Goal: Obtain resource: Obtain resource

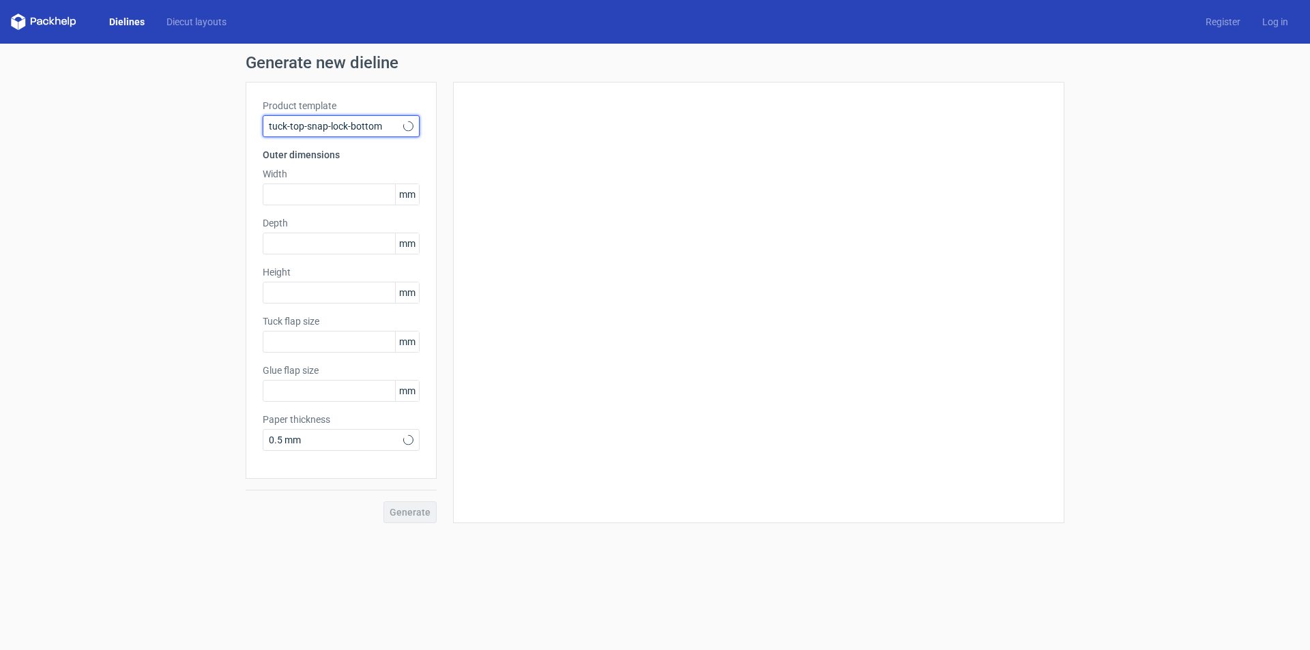
click at [311, 131] on span "tuck-top-snap-lock-bottom" at bounding box center [336, 126] width 134 height 14
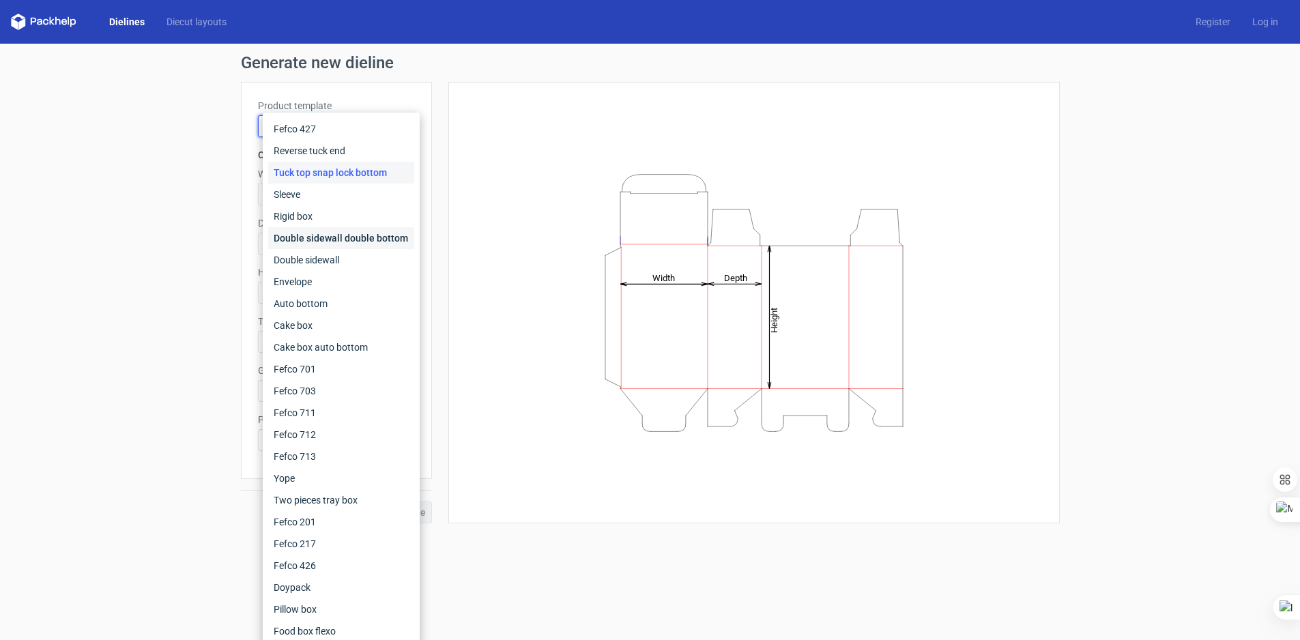
click at [311, 246] on div "Double sidewall double bottom" at bounding box center [341, 238] width 146 height 22
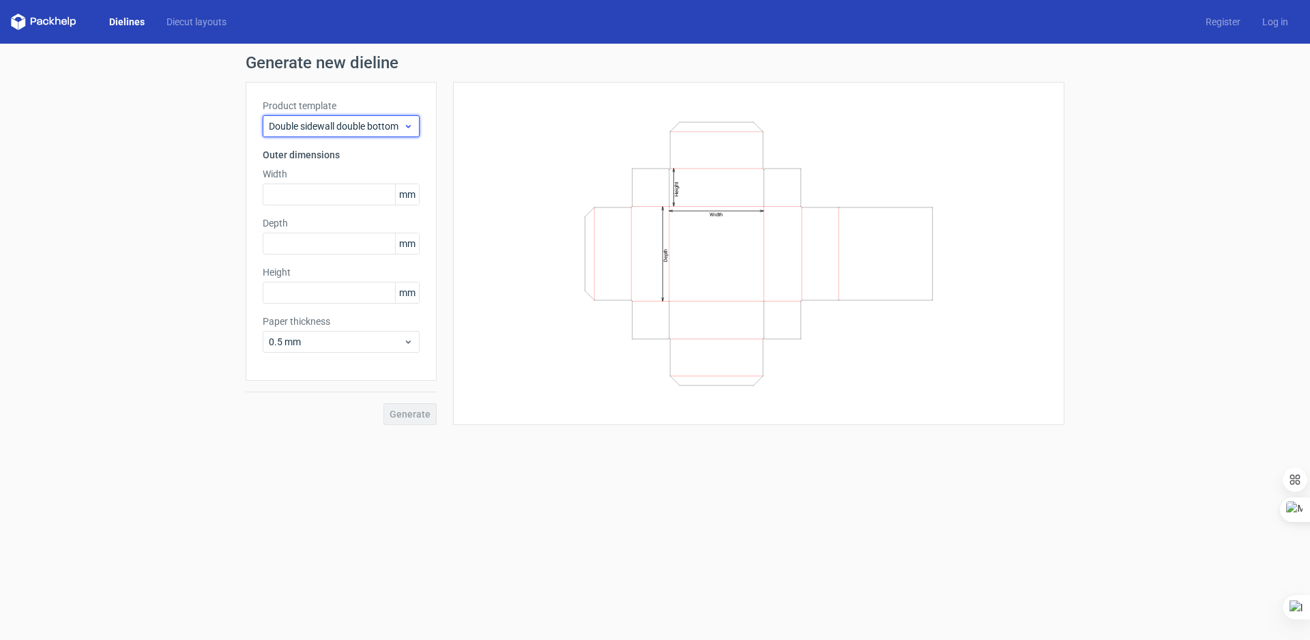
click at [342, 123] on span "Double sidewall double bottom" at bounding box center [336, 126] width 134 height 14
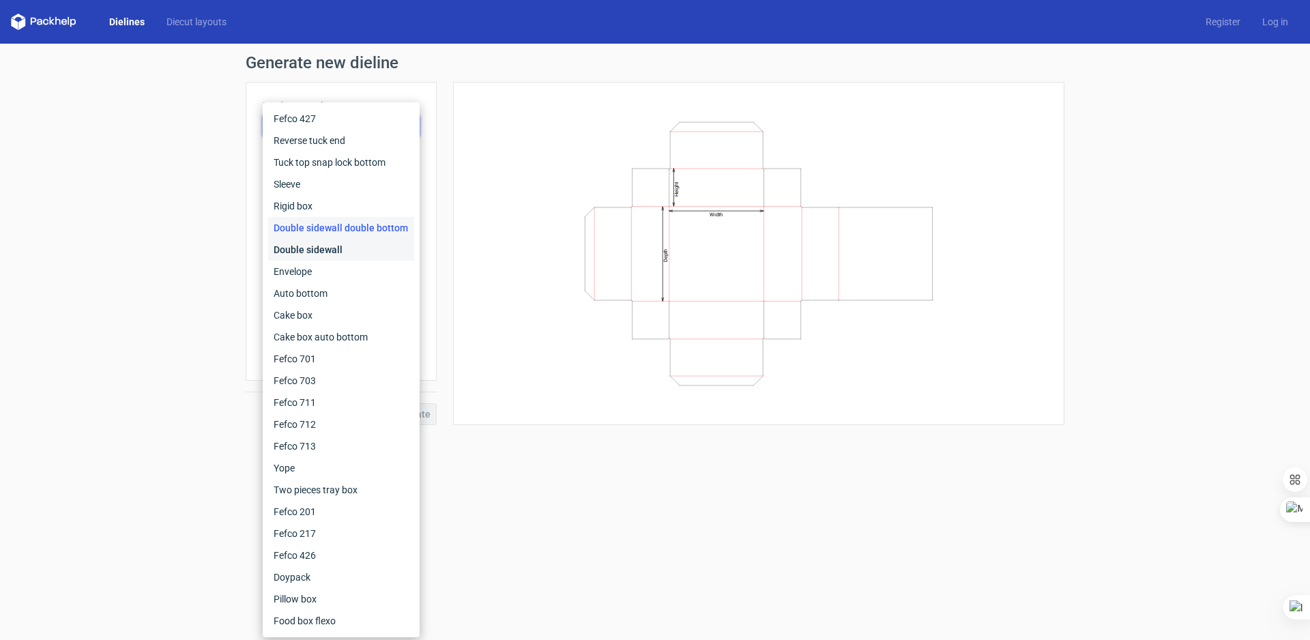
click at [305, 245] on div "Double sidewall" at bounding box center [341, 250] width 146 height 22
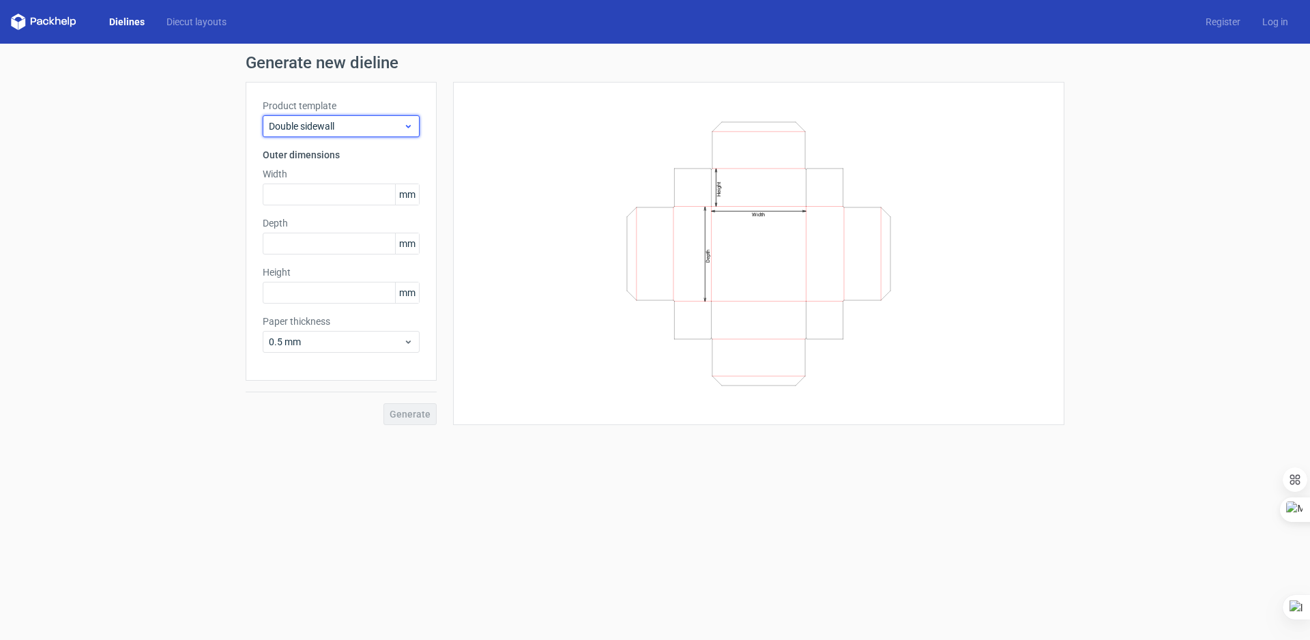
click at [341, 130] on span "Double sidewall" at bounding box center [336, 126] width 134 height 14
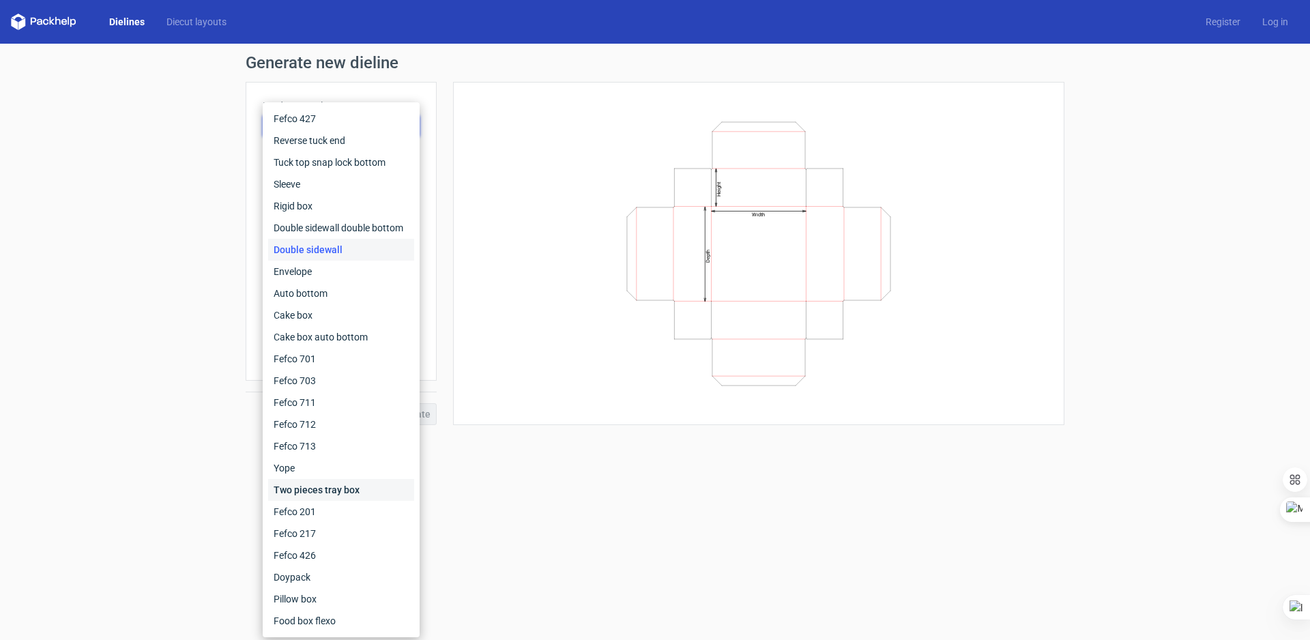
click at [317, 490] on div "Two pieces tray box" at bounding box center [341, 490] width 146 height 22
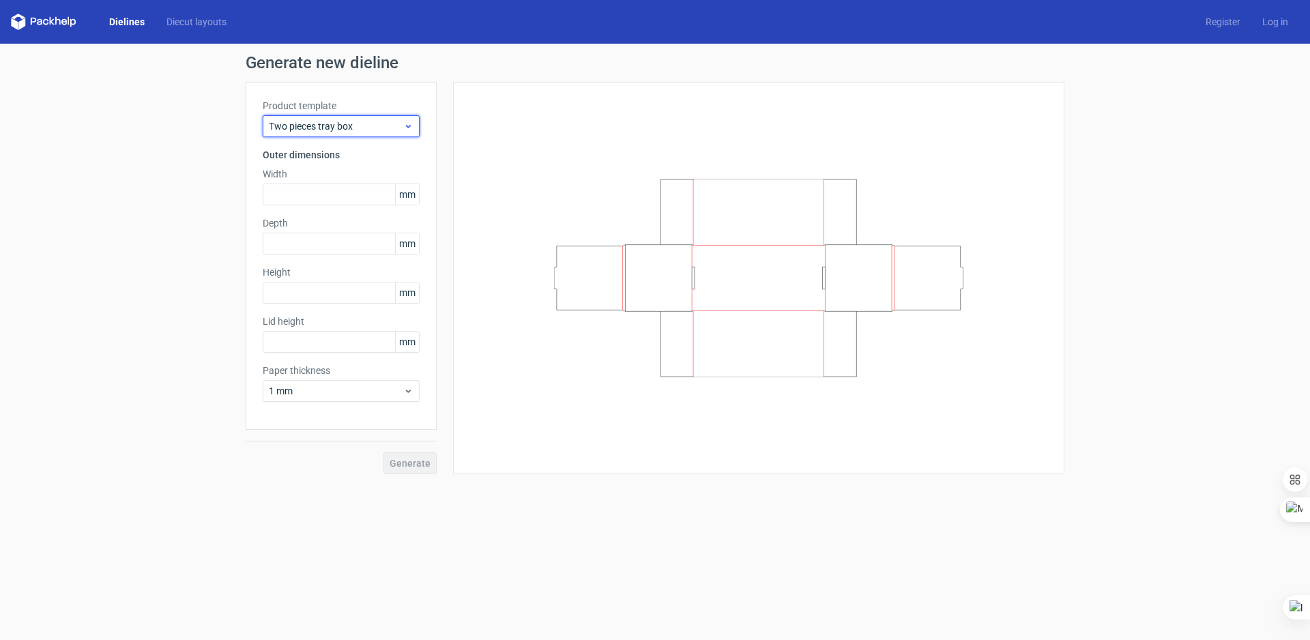
click at [362, 132] on span "Two pieces tray box" at bounding box center [336, 126] width 134 height 14
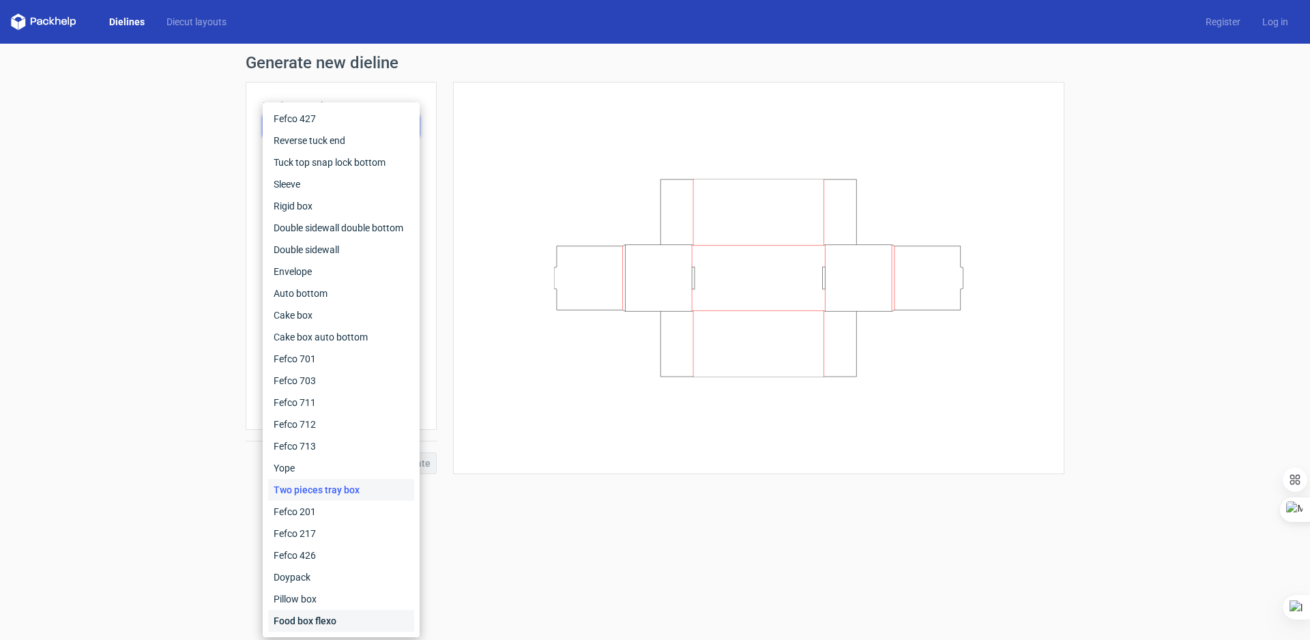
click at [324, 629] on div "Food box flexo" at bounding box center [341, 621] width 146 height 22
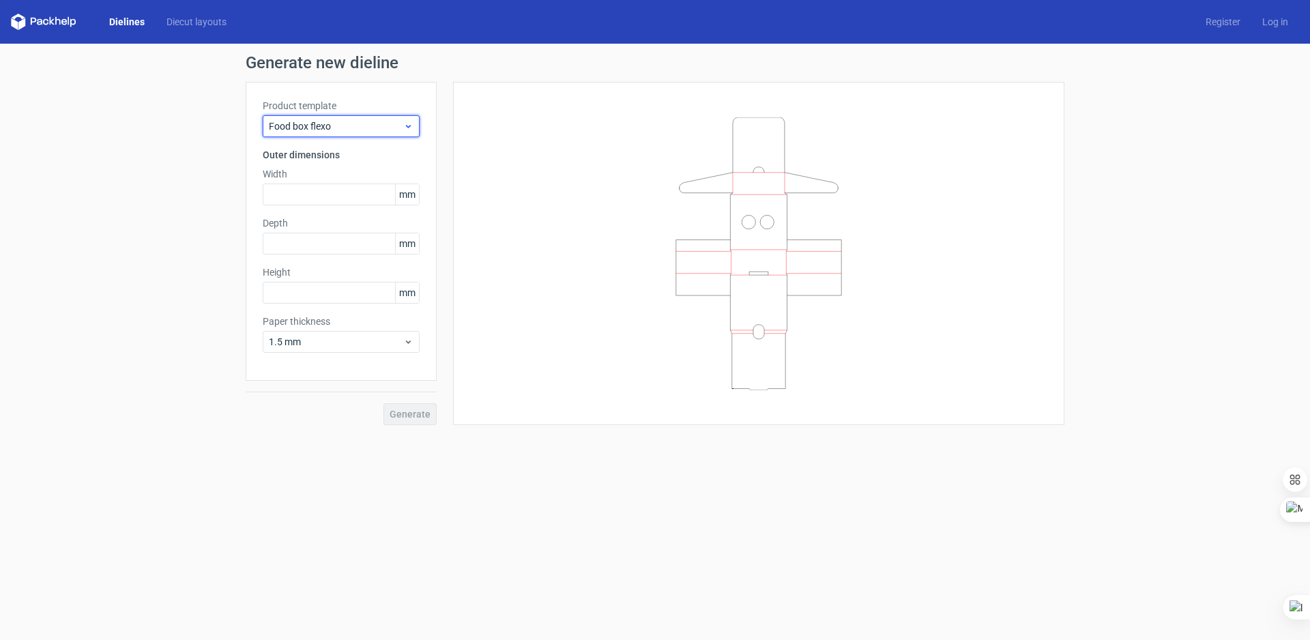
click at [366, 119] on div "Food box flexo" at bounding box center [341, 126] width 157 height 22
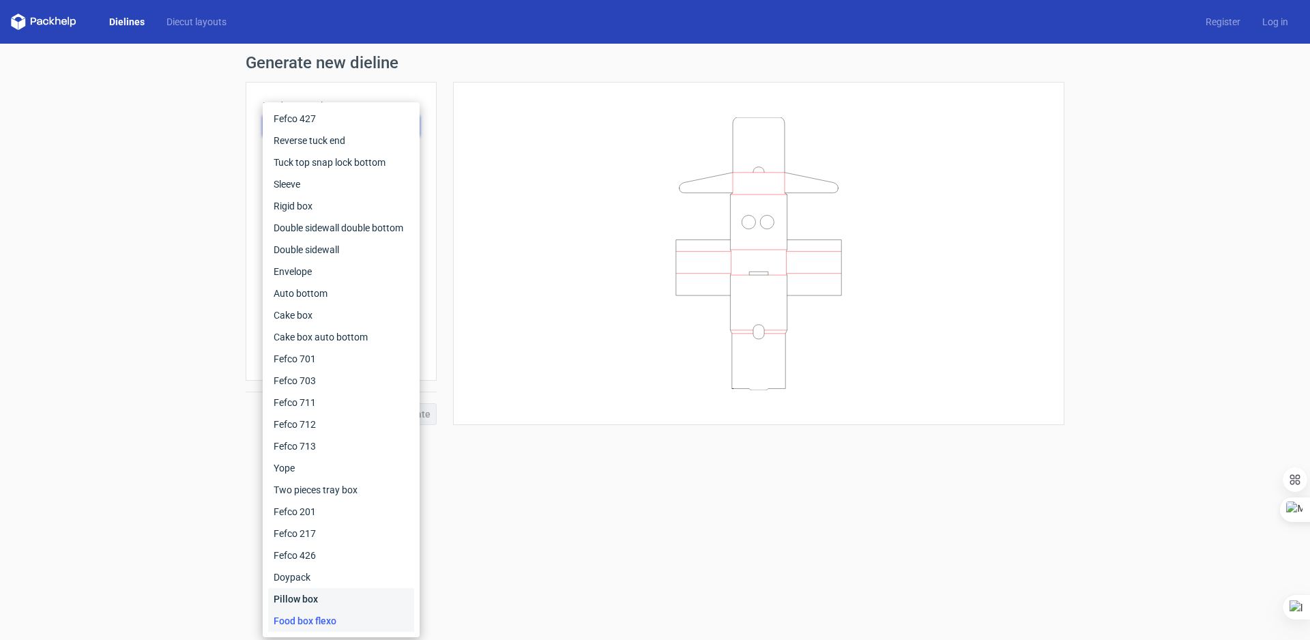
drag, startPoint x: 299, startPoint y: 594, endPoint x: 343, endPoint y: 410, distance: 188.9
click at [298, 594] on div "Pillow box" at bounding box center [341, 599] width 146 height 22
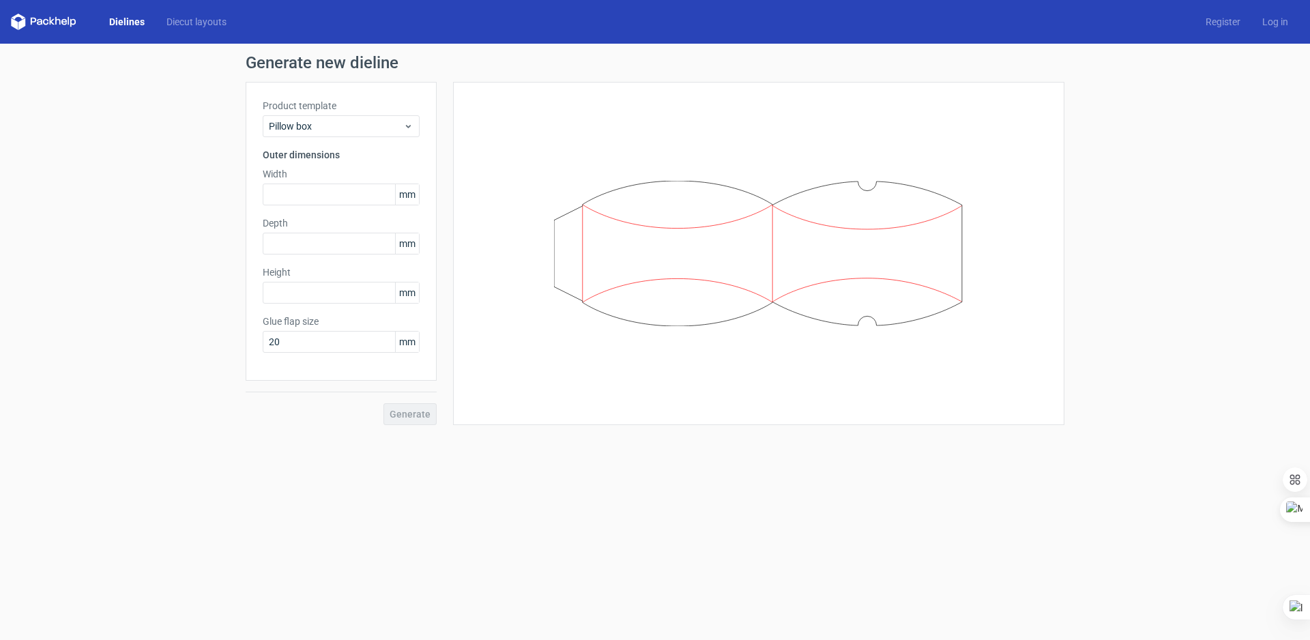
click at [347, 139] on div "Product template Pillow box Outer dimensions Width mm Depth mm Height mm Glue f…" at bounding box center [341, 231] width 191 height 299
click at [360, 130] on span "Pillow box" at bounding box center [336, 126] width 134 height 14
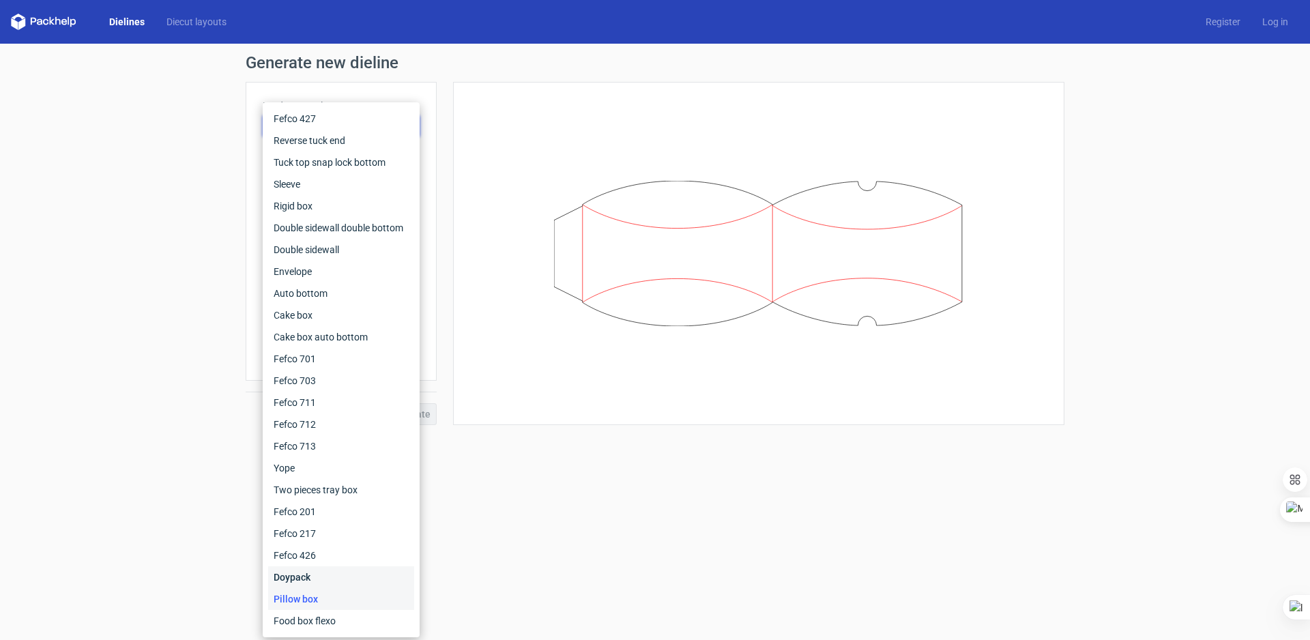
click at [304, 579] on div "Doypack" at bounding box center [341, 577] width 146 height 22
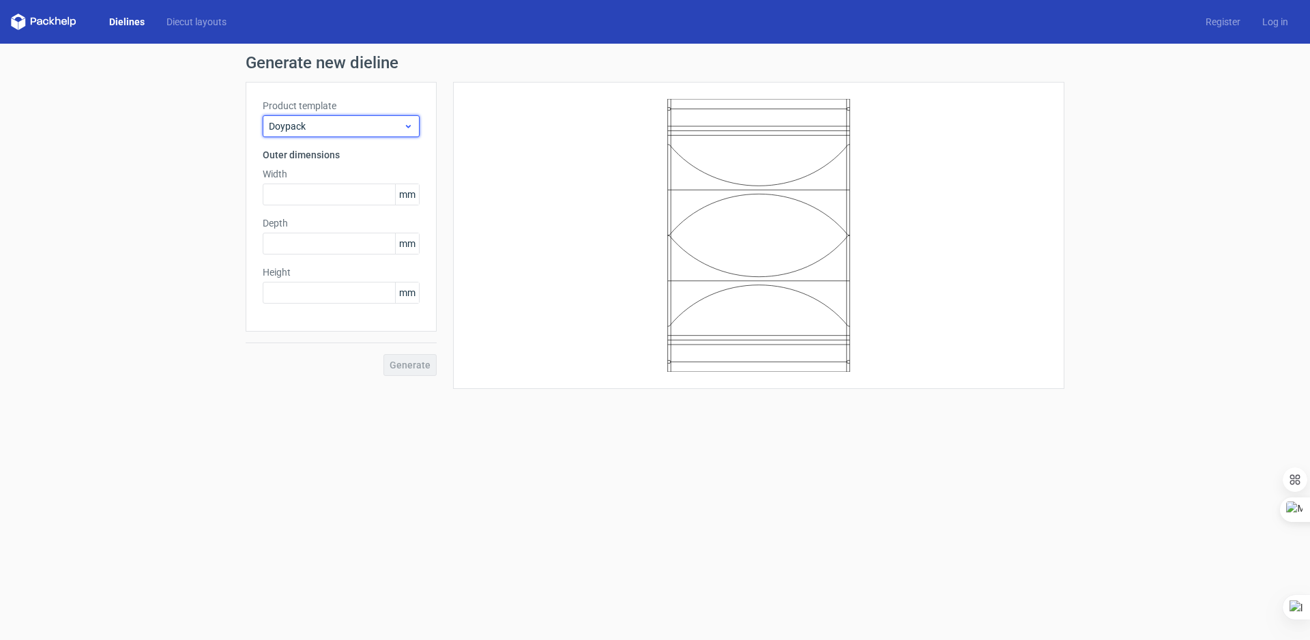
click at [361, 128] on span "Doypack" at bounding box center [336, 126] width 134 height 14
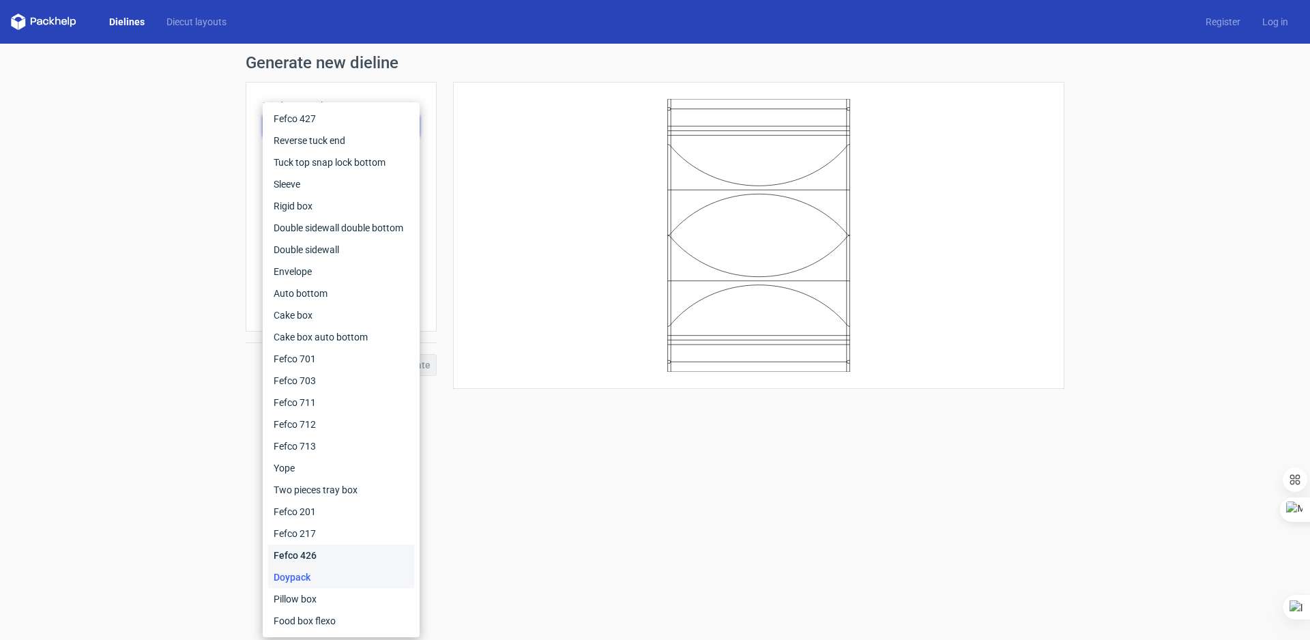
click at [307, 554] on div "Fefco 426" at bounding box center [341, 556] width 146 height 22
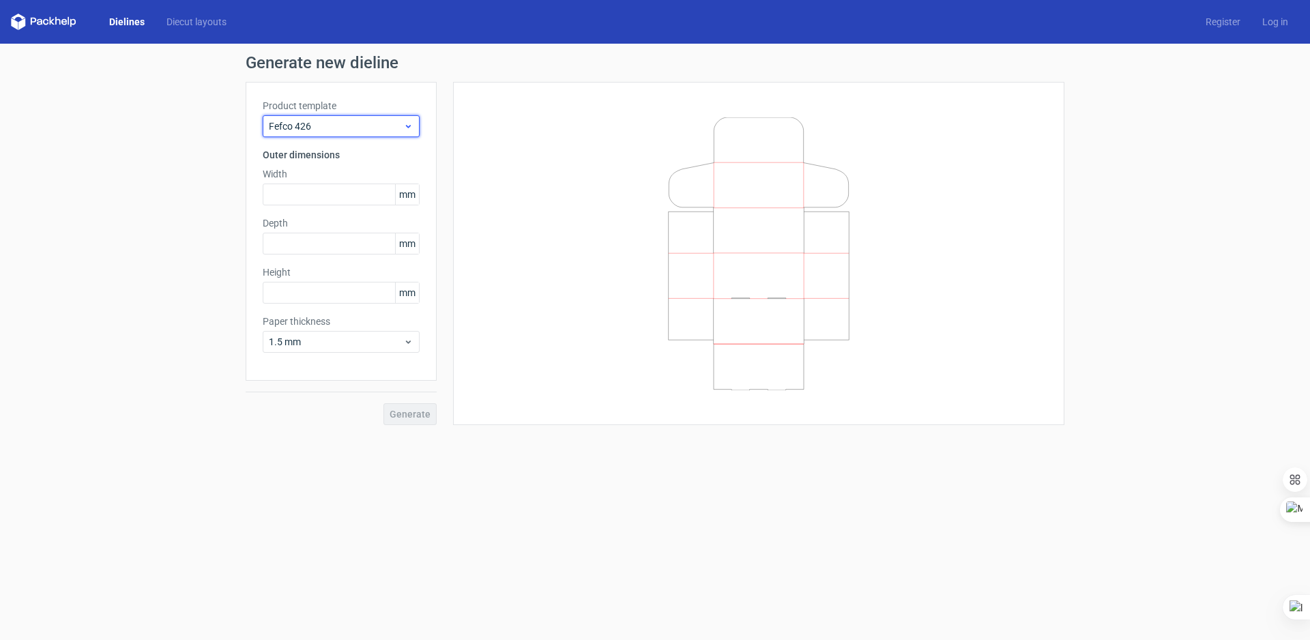
click at [362, 122] on span "Fefco 426" at bounding box center [336, 126] width 134 height 14
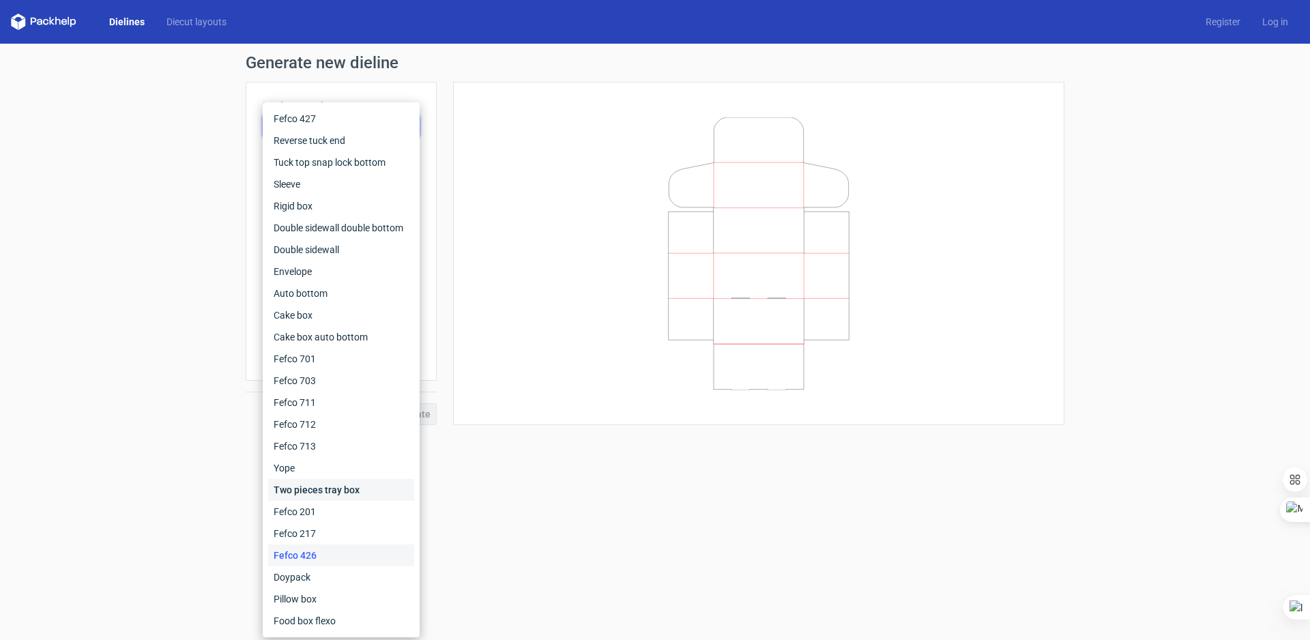
click at [304, 493] on div "Two pieces tray box" at bounding box center [341, 490] width 146 height 22
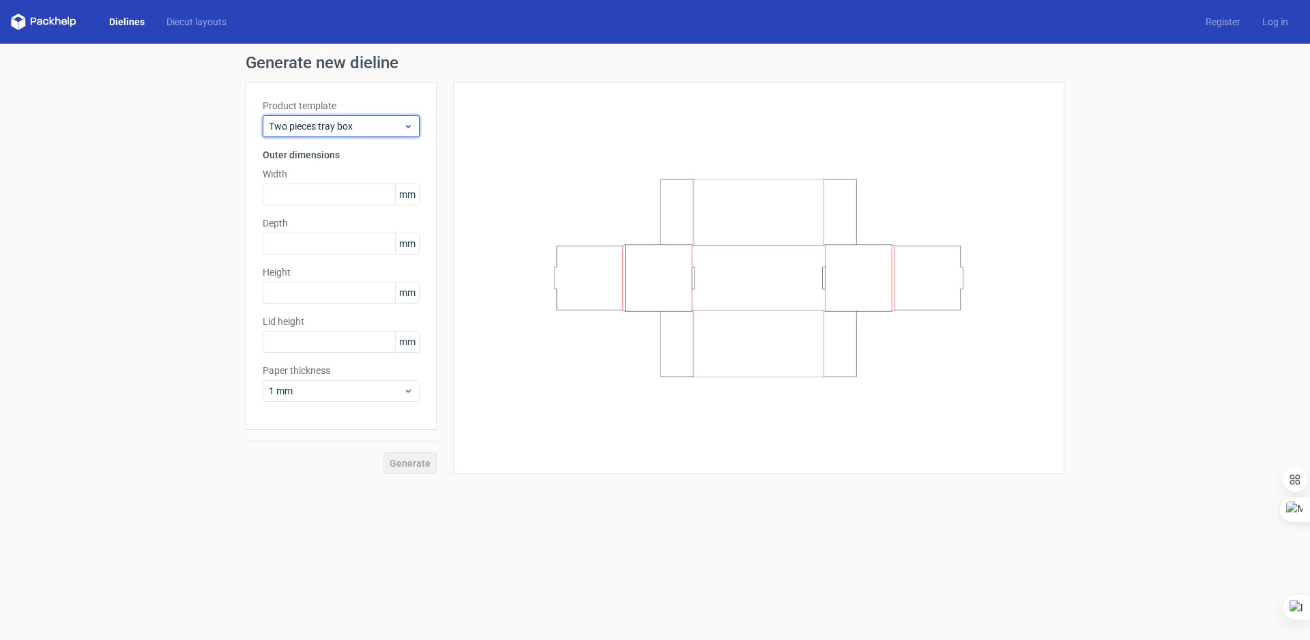
click at [347, 117] on div "Two pieces tray box" at bounding box center [341, 126] width 157 height 22
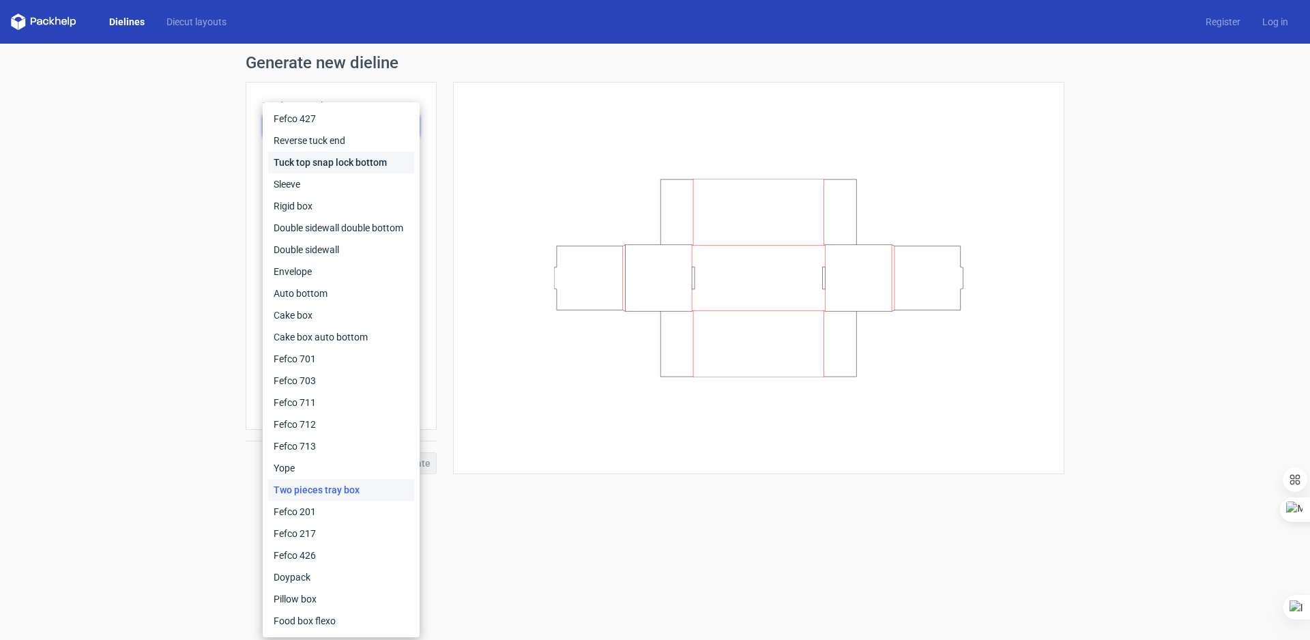
click at [311, 163] on div "Tuck top snap lock bottom" at bounding box center [341, 163] width 146 height 22
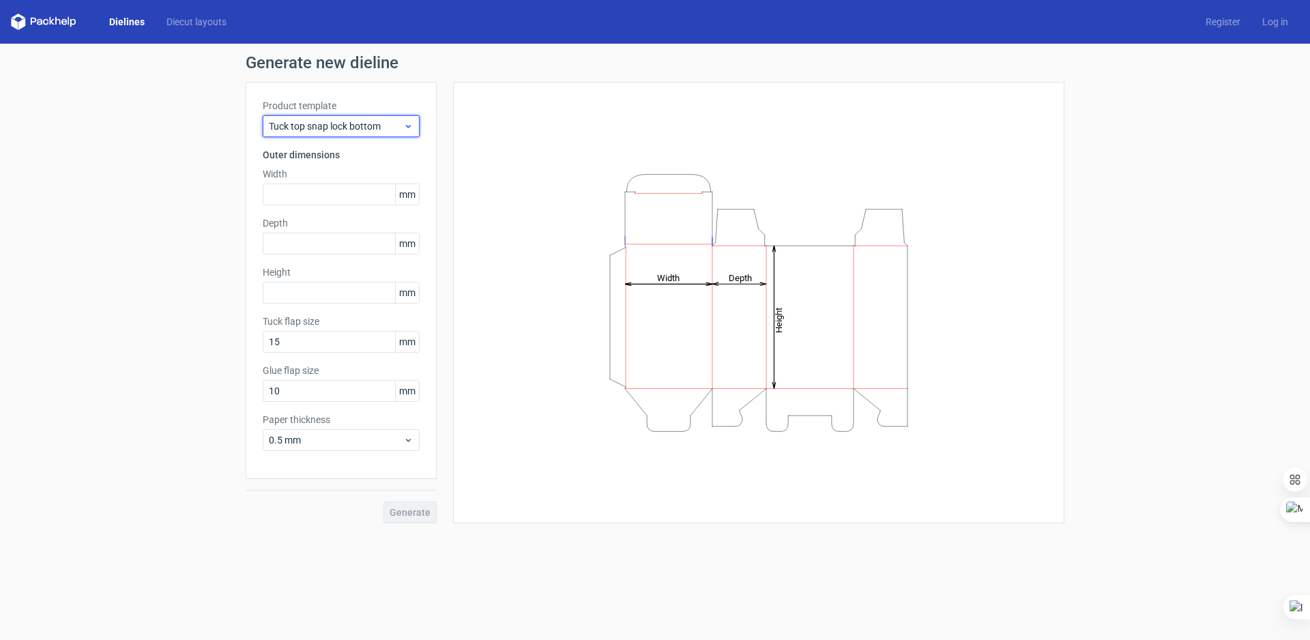
click at [331, 120] on span "Tuck top snap lock bottom" at bounding box center [336, 126] width 134 height 14
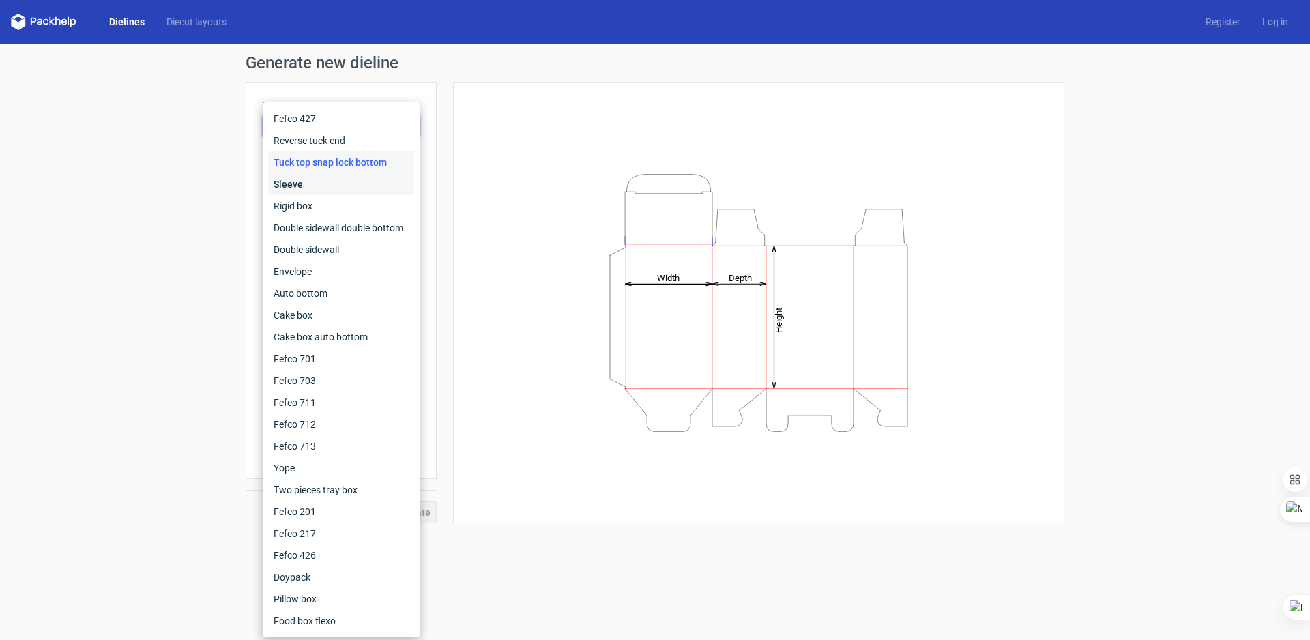
click at [306, 177] on div "Sleeve" at bounding box center [341, 184] width 146 height 22
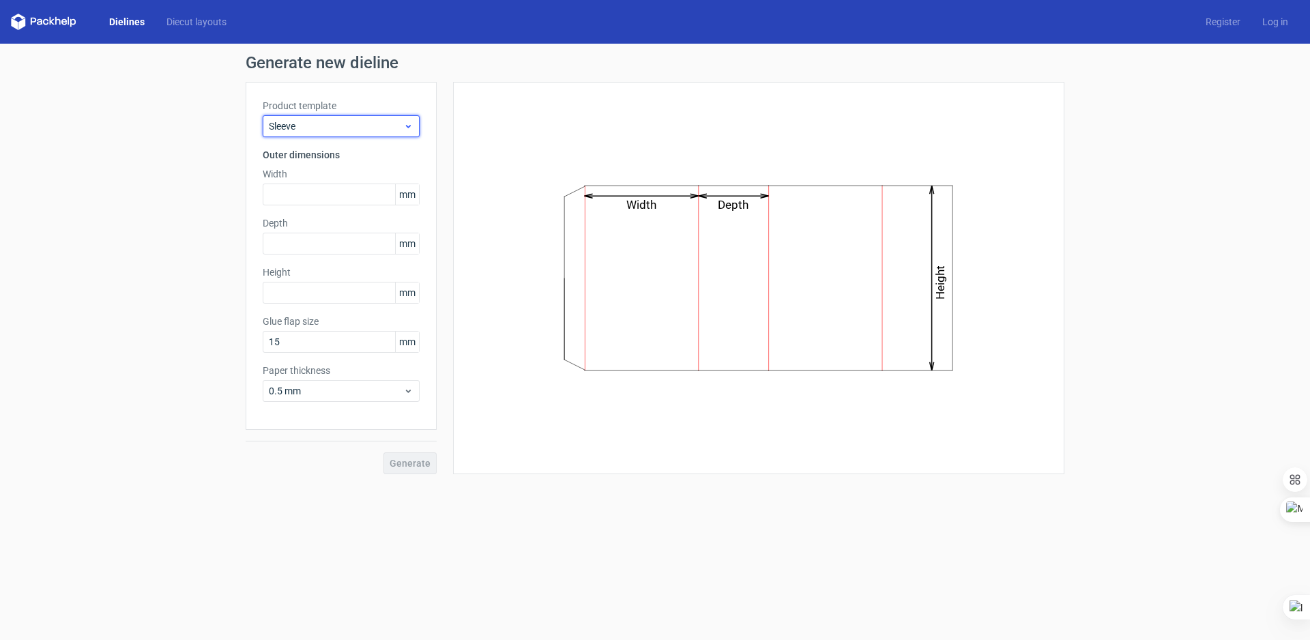
click at [331, 125] on span "Sleeve" at bounding box center [336, 126] width 134 height 14
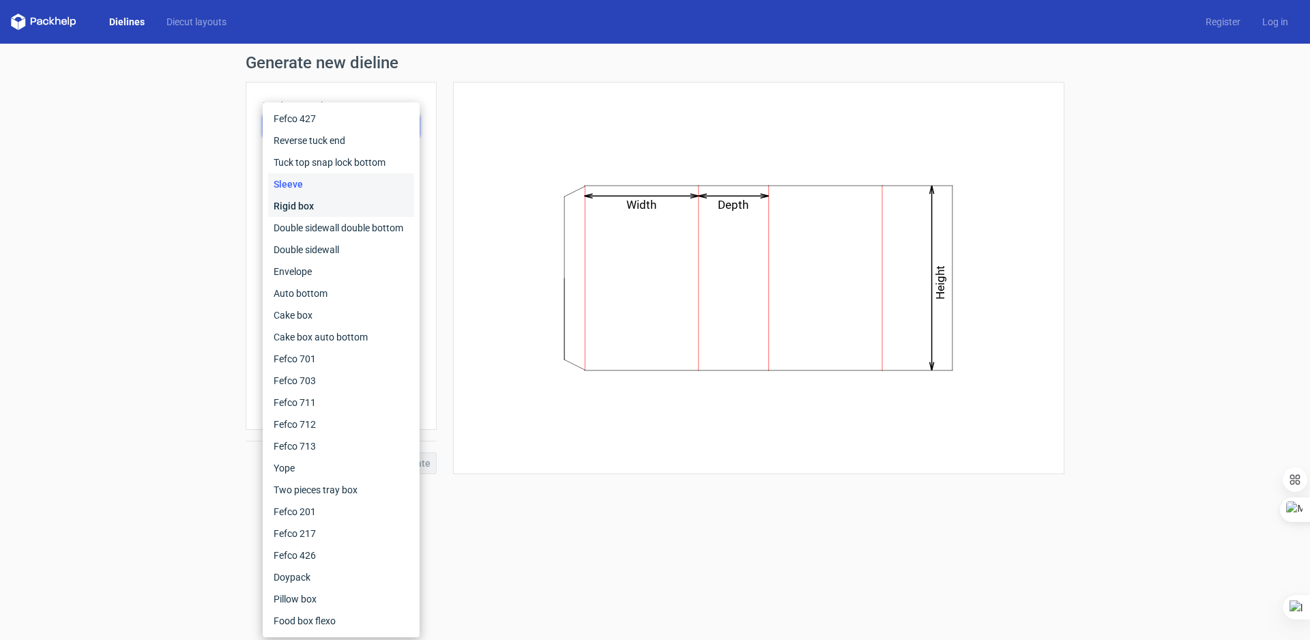
click at [316, 199] on div "Rigid box" at bounding box center [341, 206] width 146 height 22
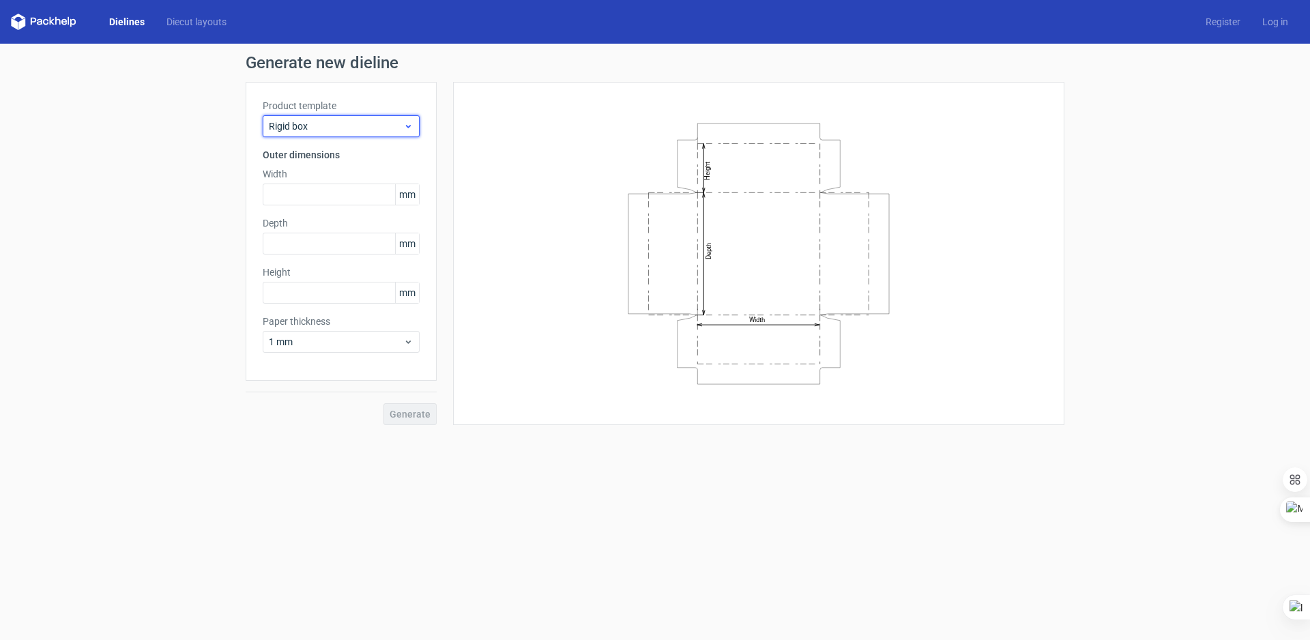
click at [335, 124] on span "Rigid box" at bounding box center [336, 126] width 134 height 14
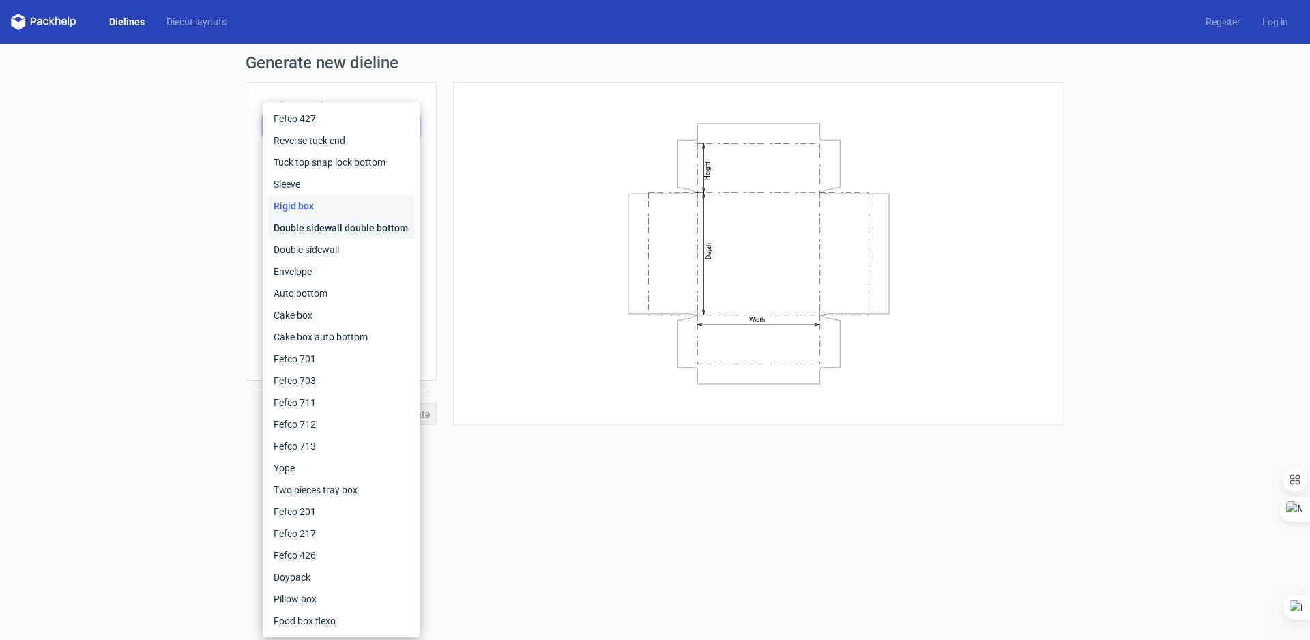
drag, startPoint x: 321, startPoint y: 227, endPoint x: 333, endPoint y: 214, distance: 17.4
click at [322, 227] on div "Double sidewall double bottom" at bounding box center [341, 228] width 146 height 22
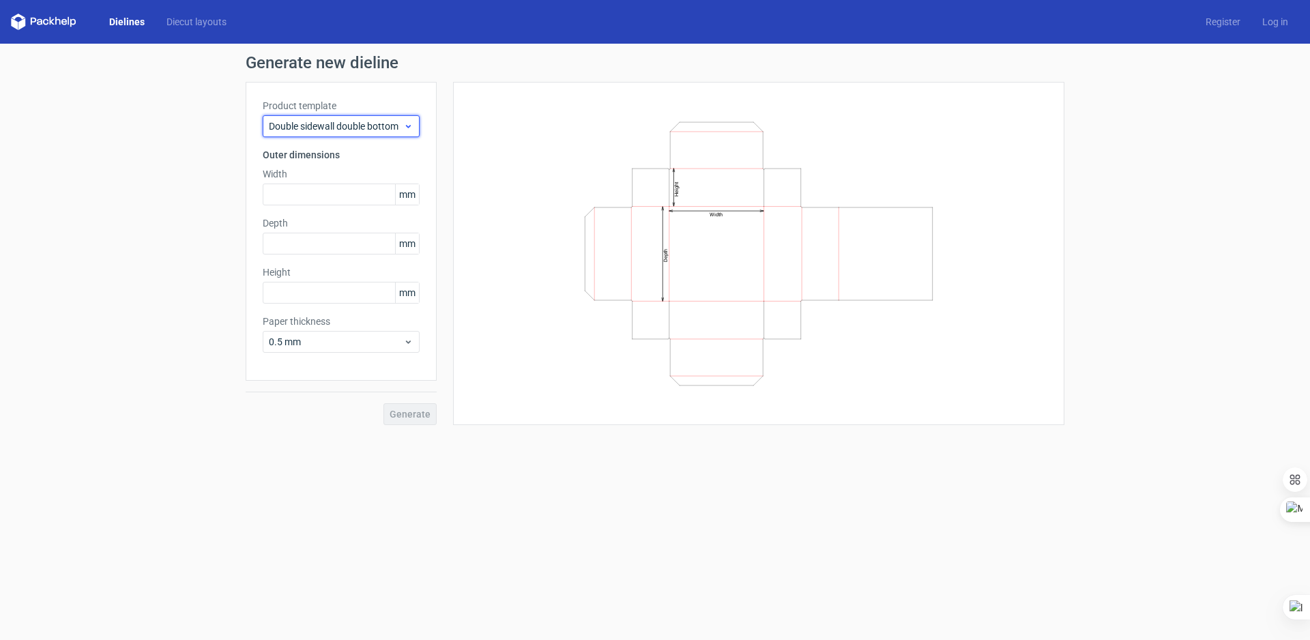
click at [347, 131] on span "Double sidewall double bottom" at bounding box center [336, 126] width 134 height 14
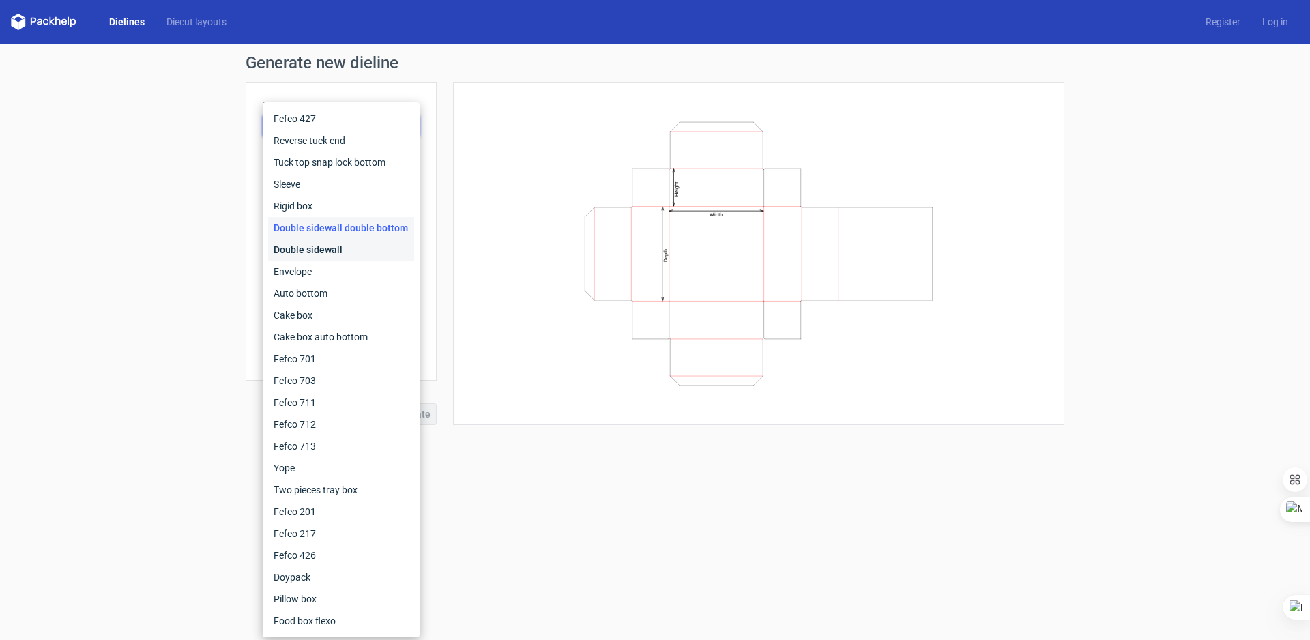
click at [330, 244] on div "Double sidewall" at bounding box center [341, 250] width 146 height 22
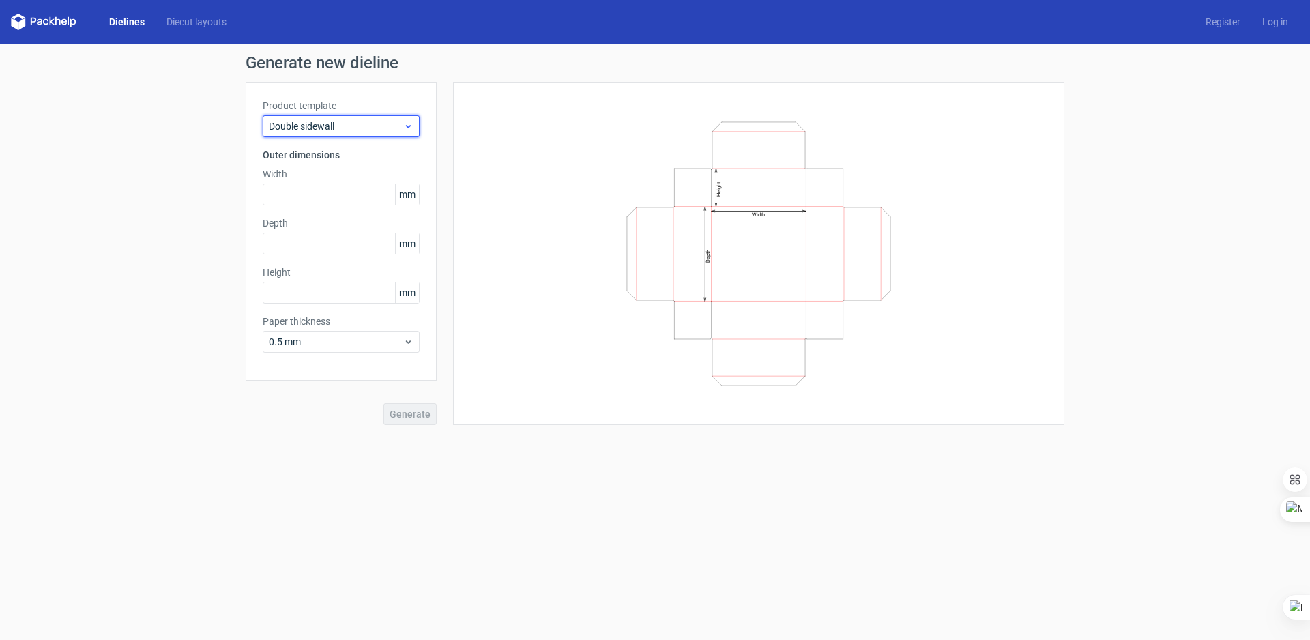
click at [343, 132] on span "Double sidewall" at bounding box center [336, 126] width 134 height 14
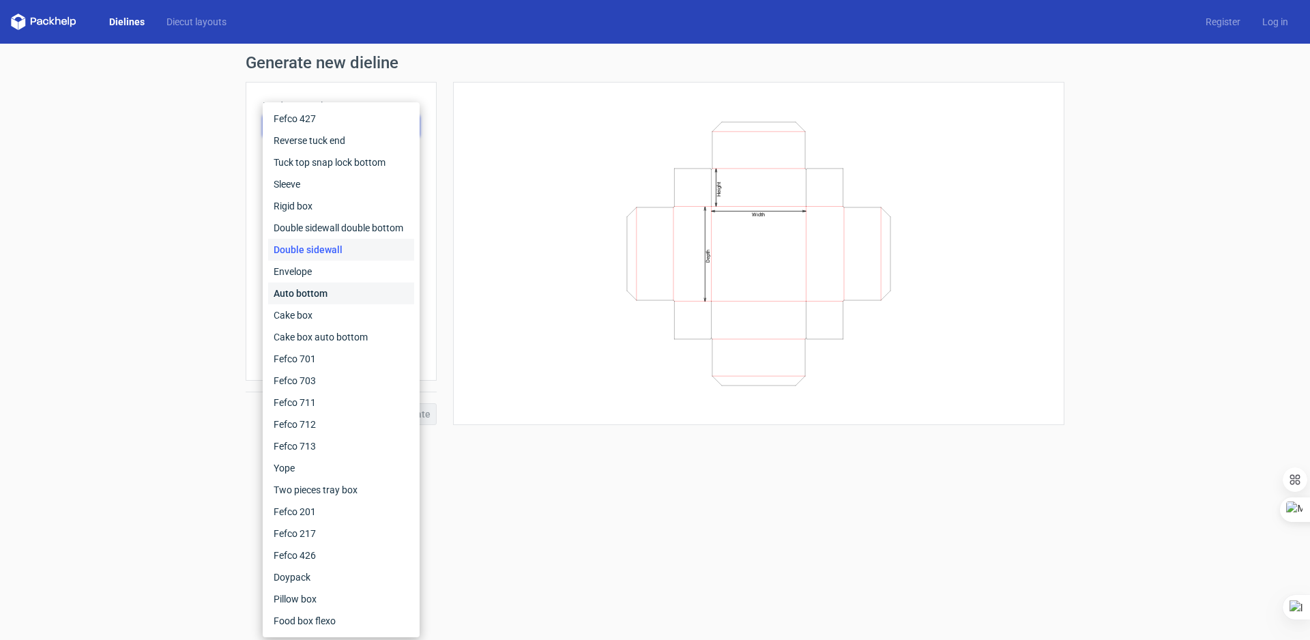
click at [321, 290] on div "Auto bottom" at bounding box center [341, 294] width 146 height 22
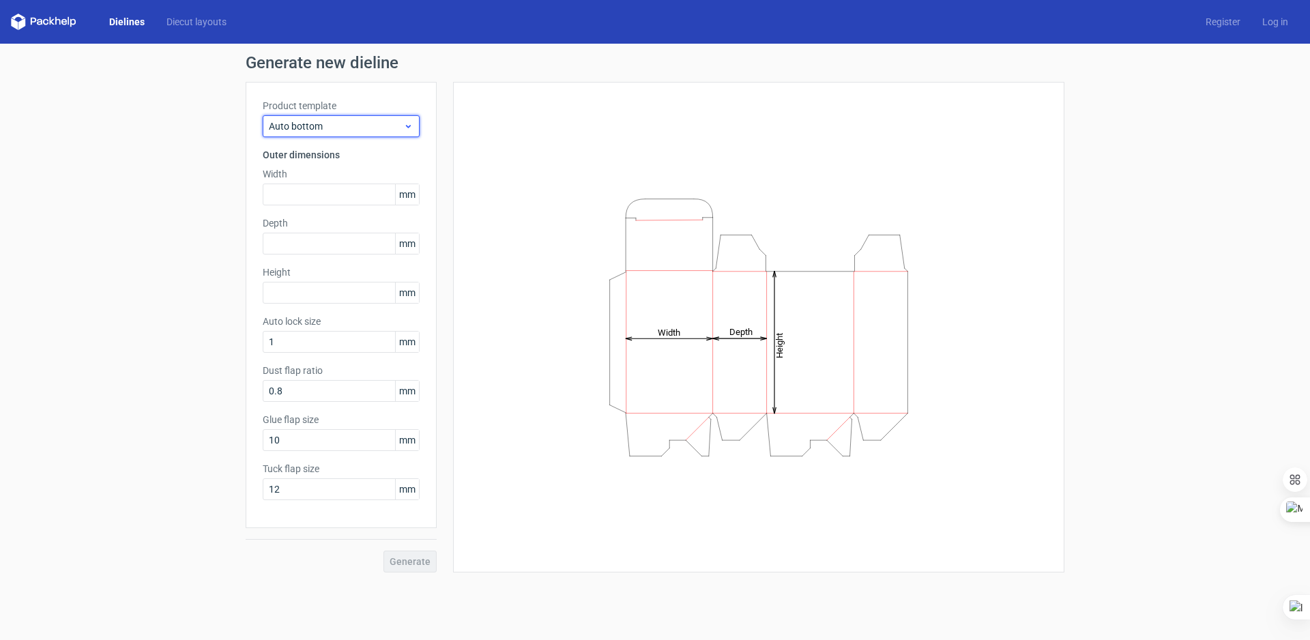
click at [353, 124] on span "Auto bottom" at bounding box center [336, 126] width 134 height 14
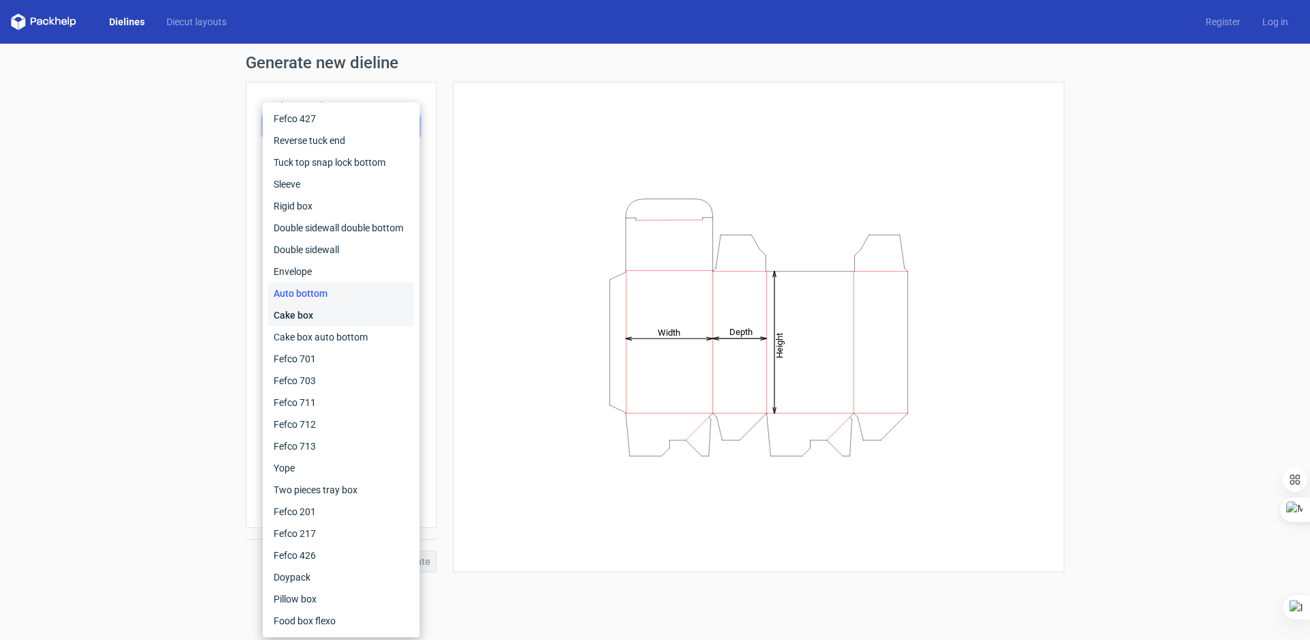
click at [317, 315] on div "Cake box" at bounding box center [341, 315] width 146 height 22
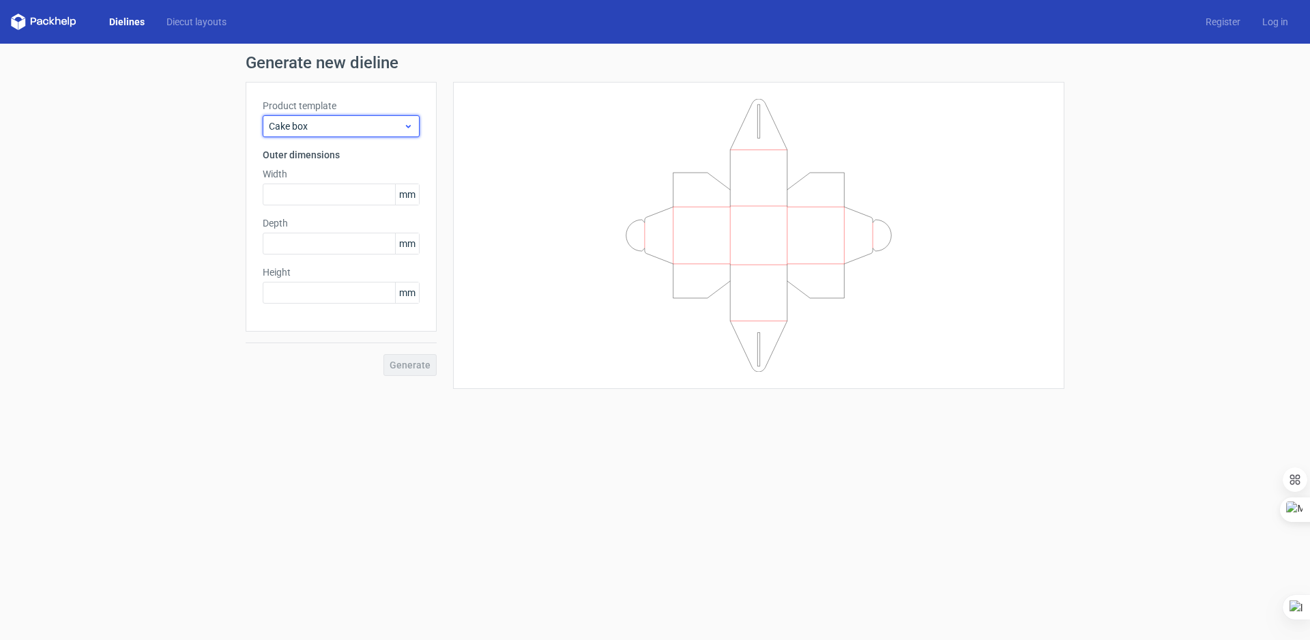
click at [336, 122] on span "Cake box" at bounding box center [336, 126] width 134 height 14
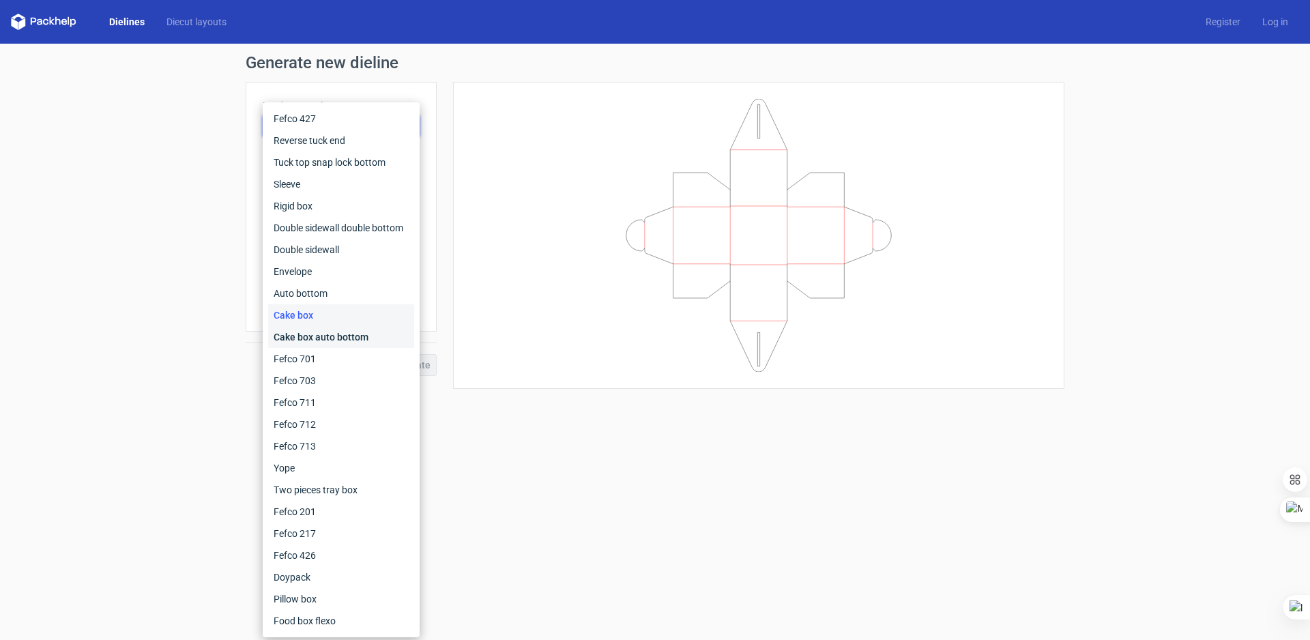
click at [319, 329] on div "Cake box auto bottom" at bounding box center [341, 337] width 146 height 22
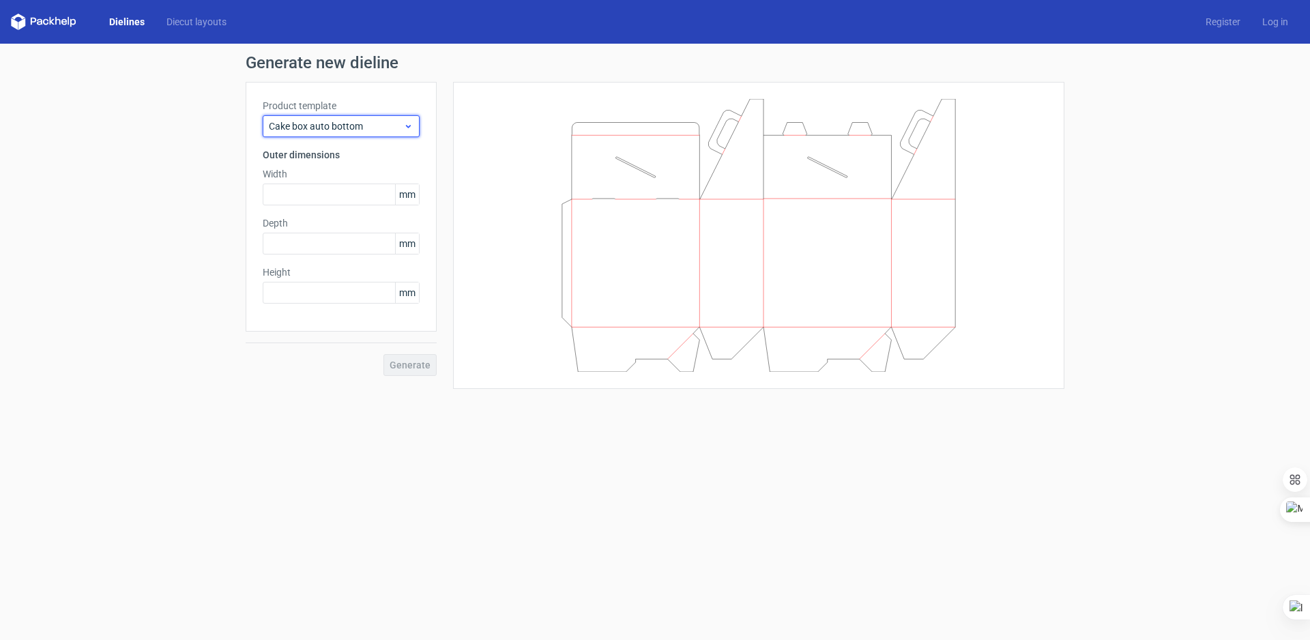
click at [355, 127] on span "Cake box auto bottom" at bounding box center [336, 126] width 134 height 14
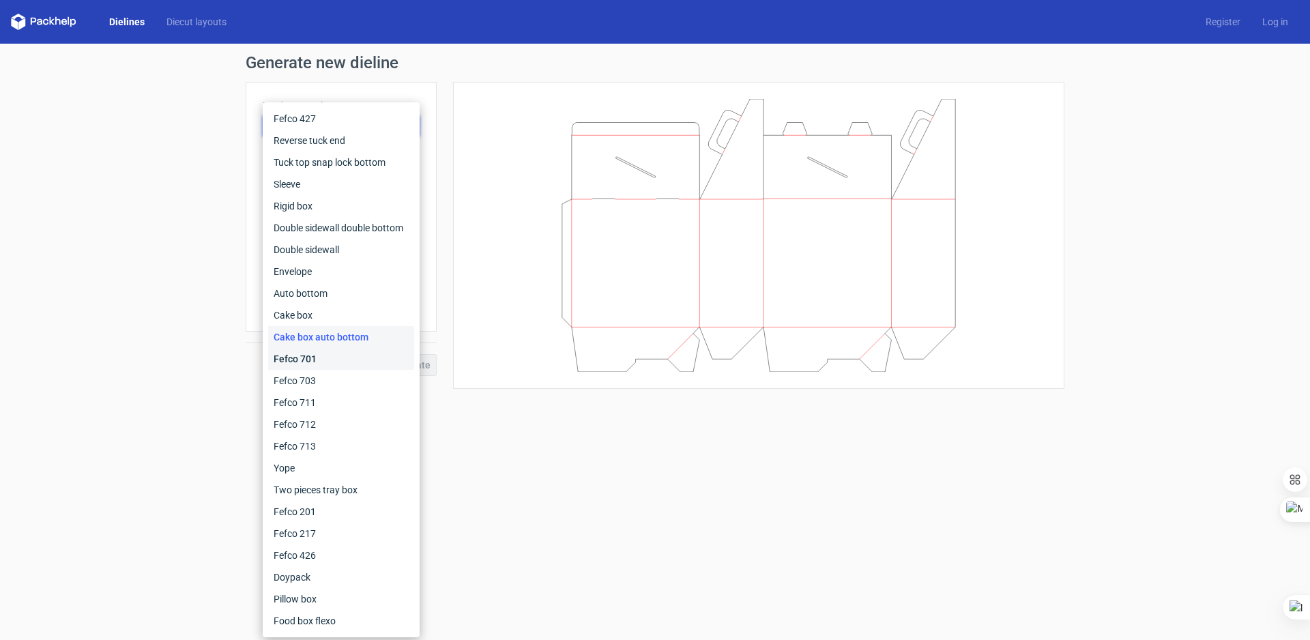
click at [329, 349] on div "Fefco 701" at bounding box center [341, 359] width 146 height 22
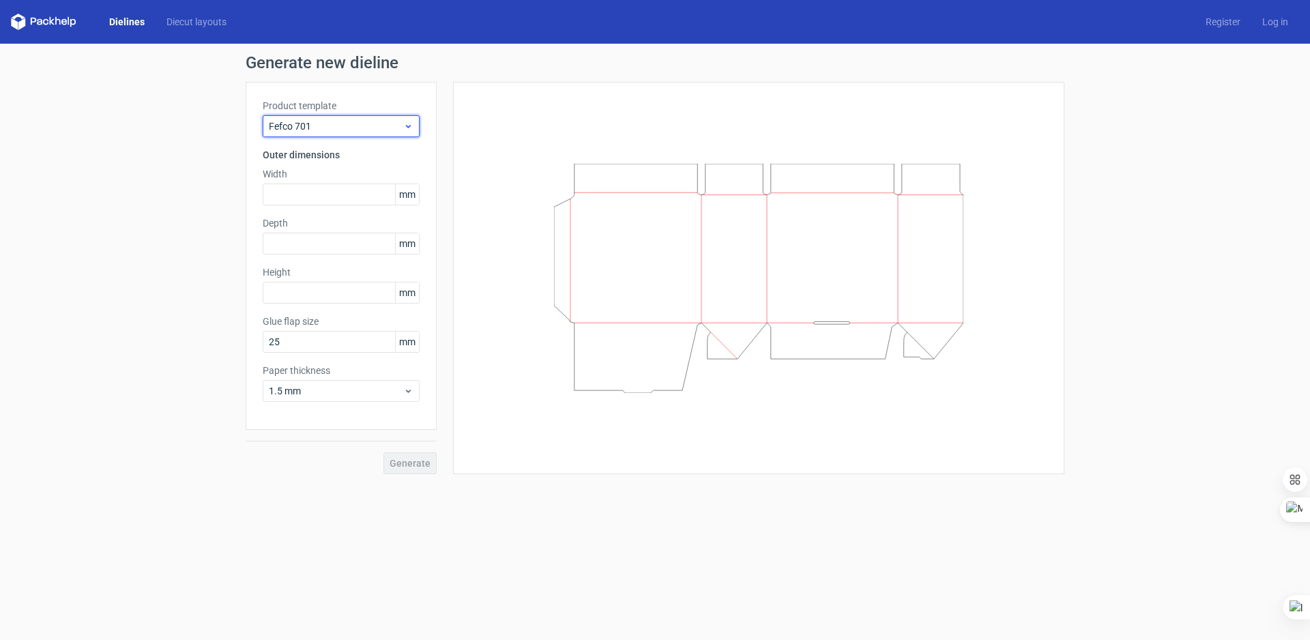
click at [348, 130] on span "Fefco 701" at bounding box center [336, 126] width 134 height 14
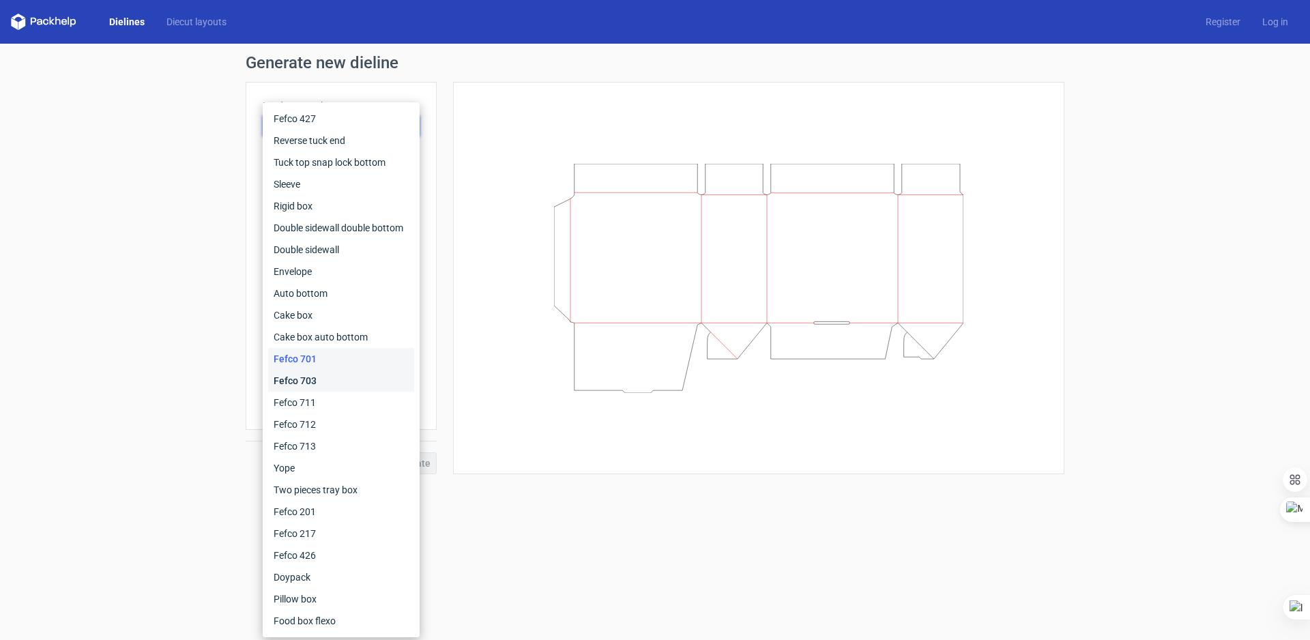
click at [316, 370] on div "Fefco 703" at bounding box center [341, 381] width 146 height 22
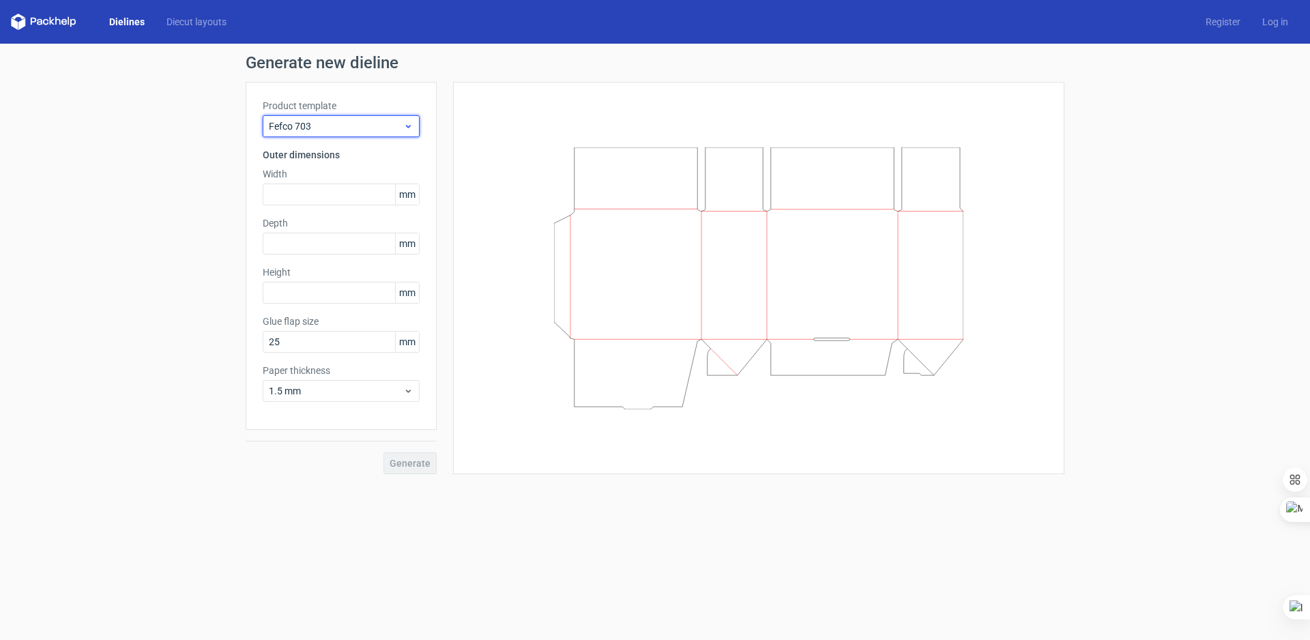
click at [335, 130] on span "Fefco 703" at bounding box center [336, 126] width 134 height 14
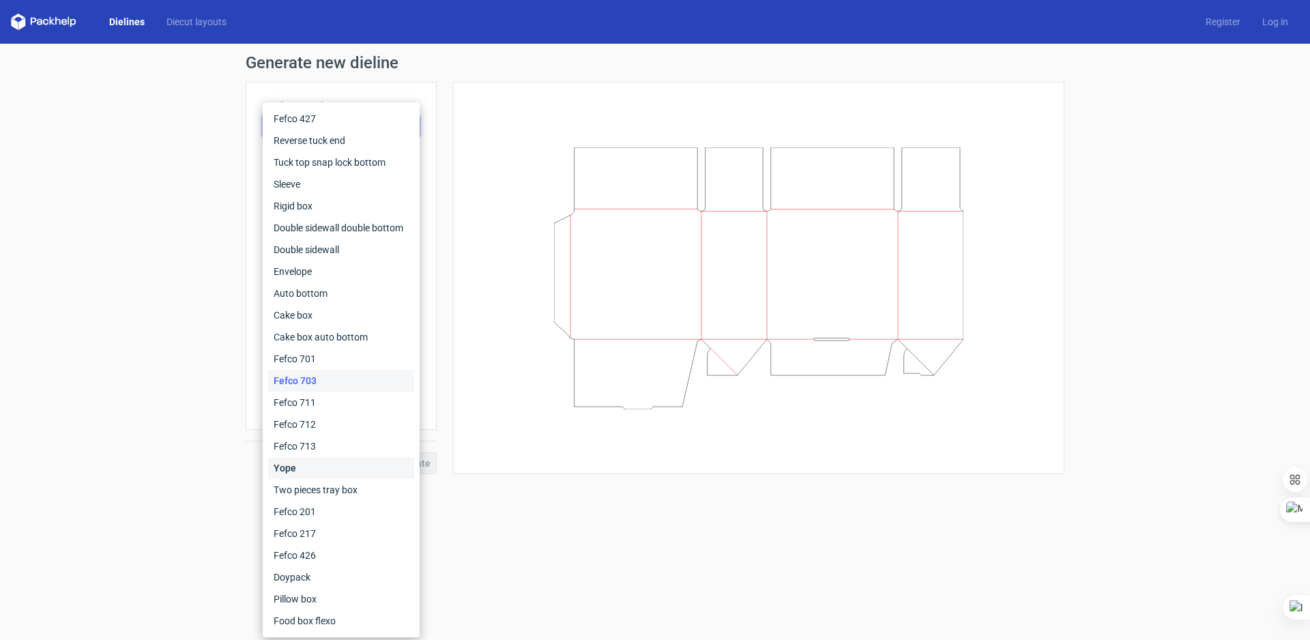
click at [296, 461] on div "Yope" at bounding box center [341, 468] width 146 height 22
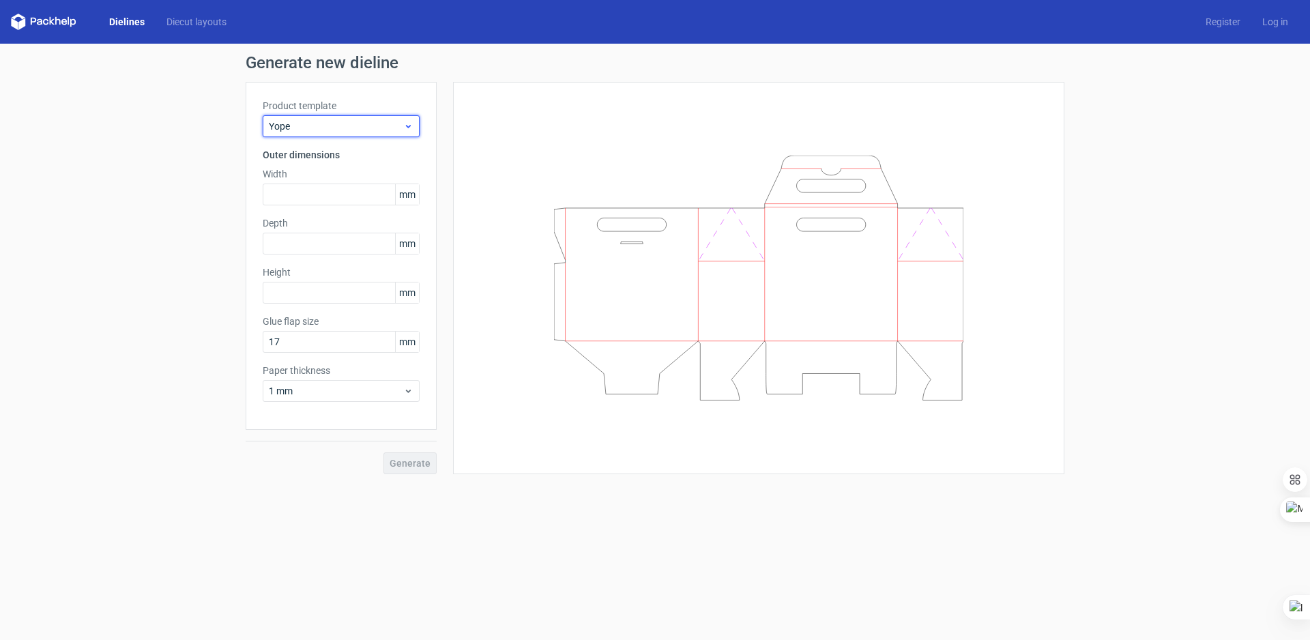
click at [360, 130] on span "Yope" at bounding box center [336, 126] width 134 height 14
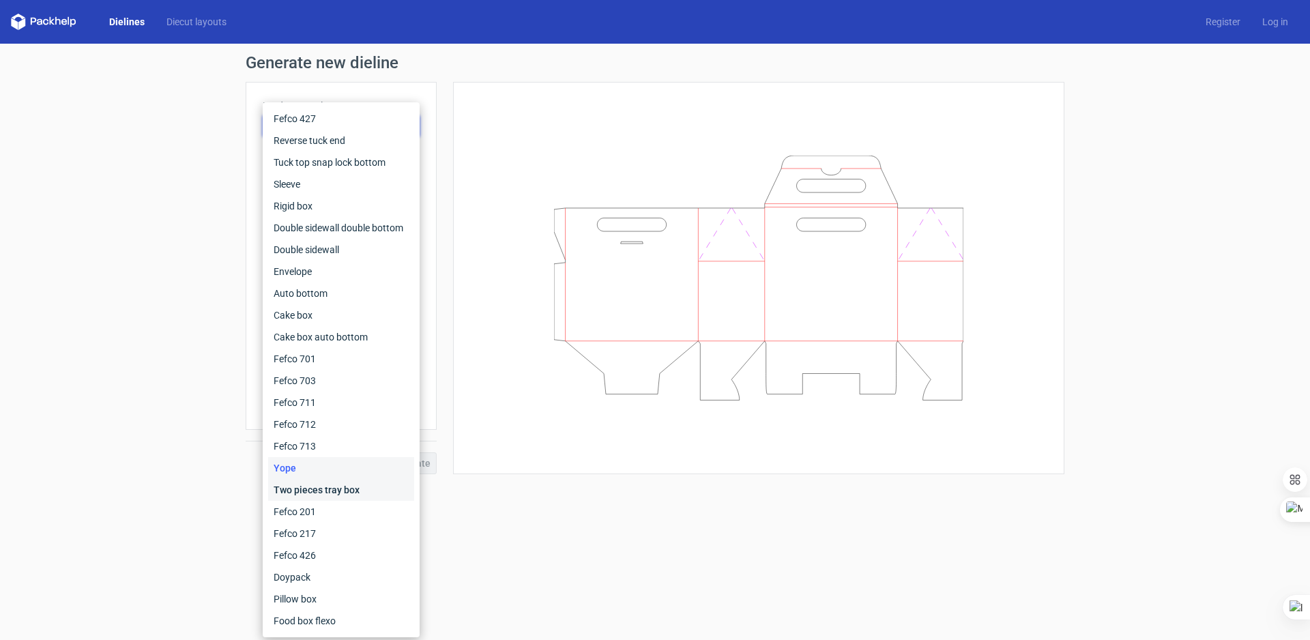
click at [308, 484] on div "Two pieces tray box" at bounding box center [341, 490] width 146 height 22
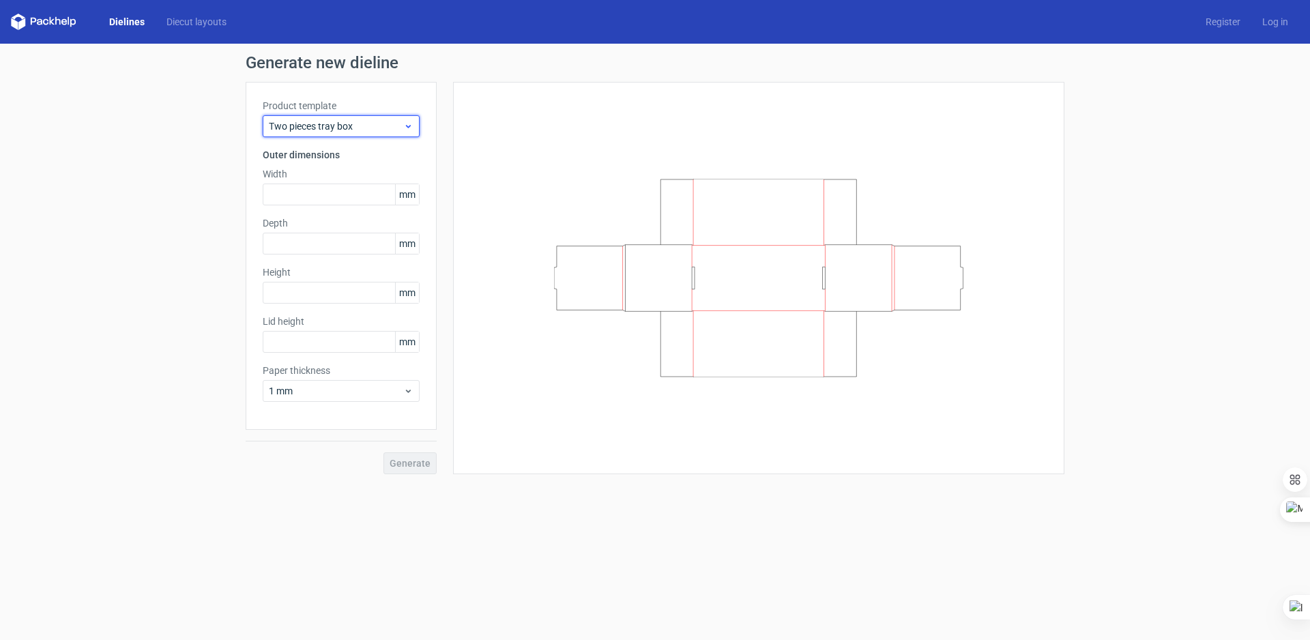
click at [360, 117] on div "Two pieces tray box" at bounding box center [341, 126] width 157 height 22
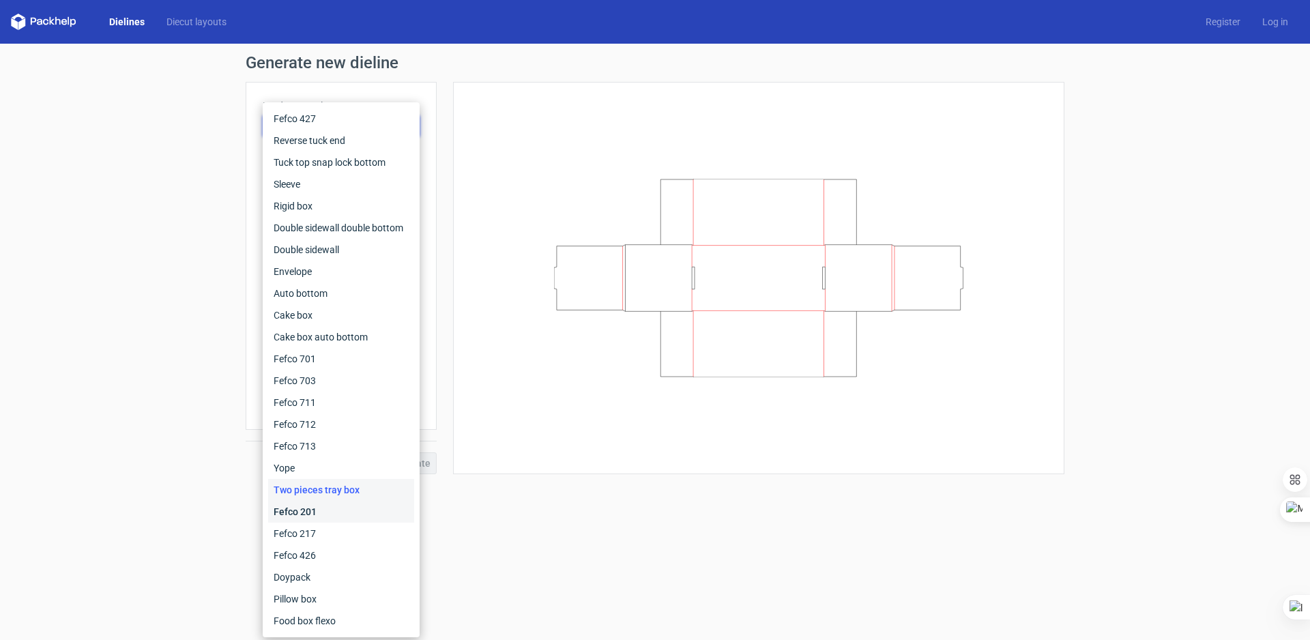
click at [315, 513] on div "Fefco 201" at bounding box center [341, 512] width 146 height 22
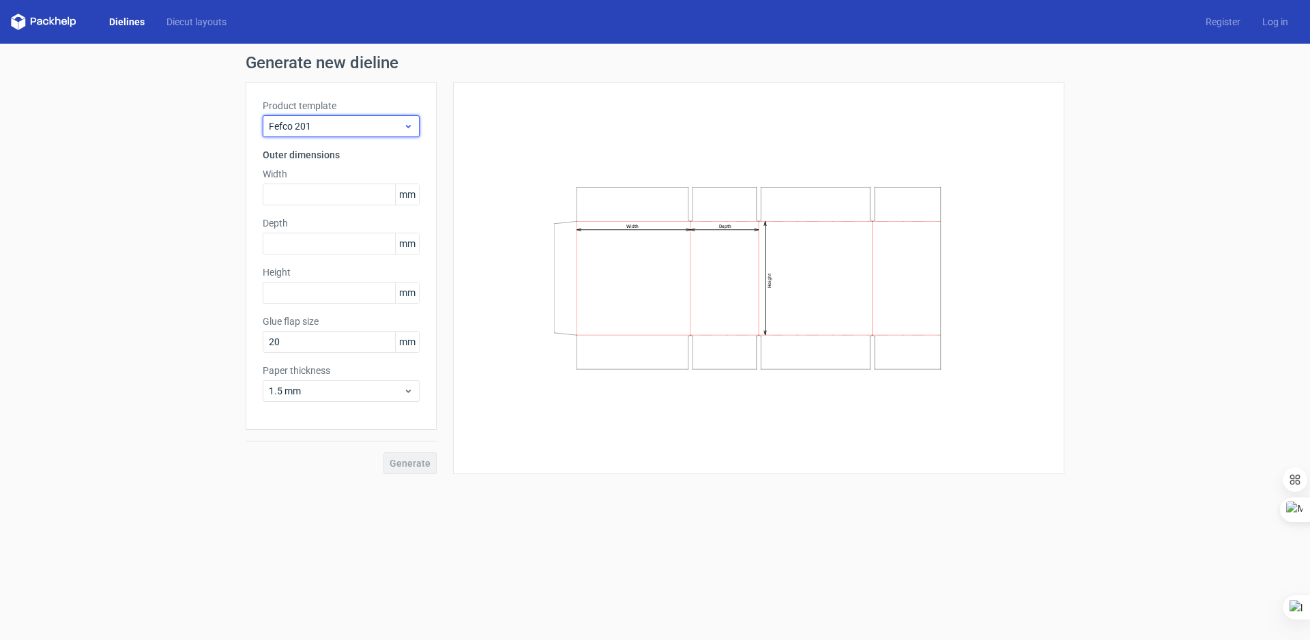
click at [348, 125] on span "Fefco 201" at bounding box center [336, 126] width 134 height 14
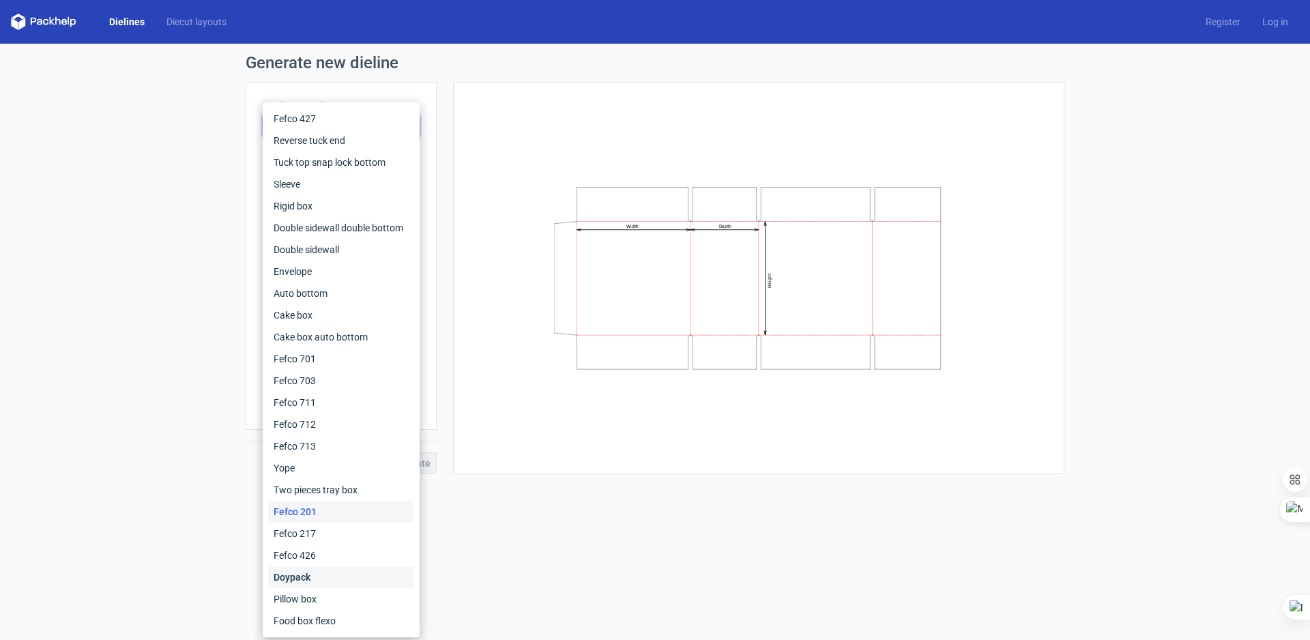
click at [298, 576] on div "Doypack" at bounding box center [341, 577] width 146 height 22
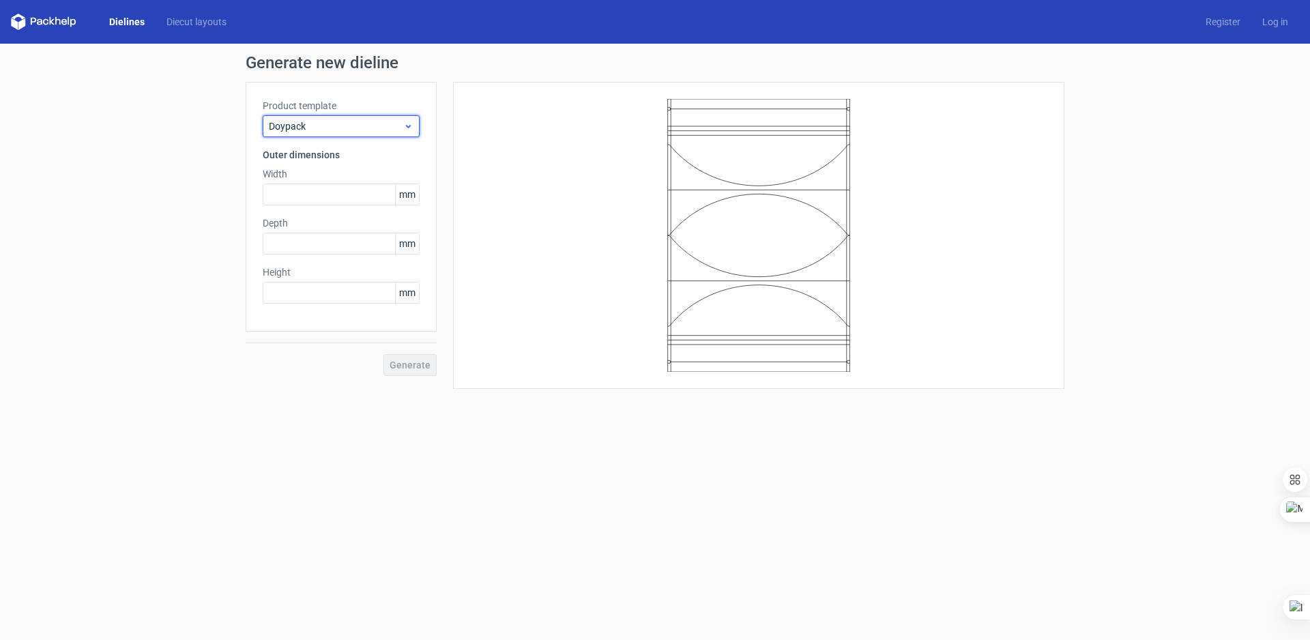
click at [343, 129] on span "Doypack" at bounding box center [336, 126] width 134 height 14
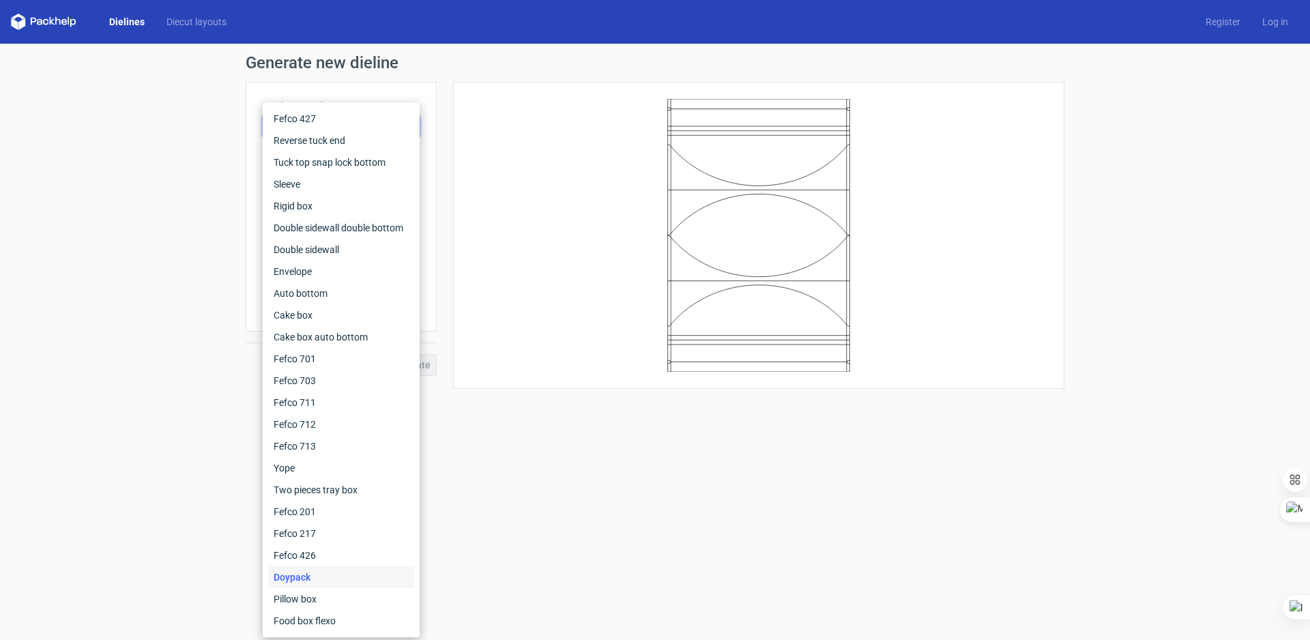
click at [229, 12] on div "Dielines Diecut layouts Register Log in" at bounding box center [655, 22] width 1310 height 44
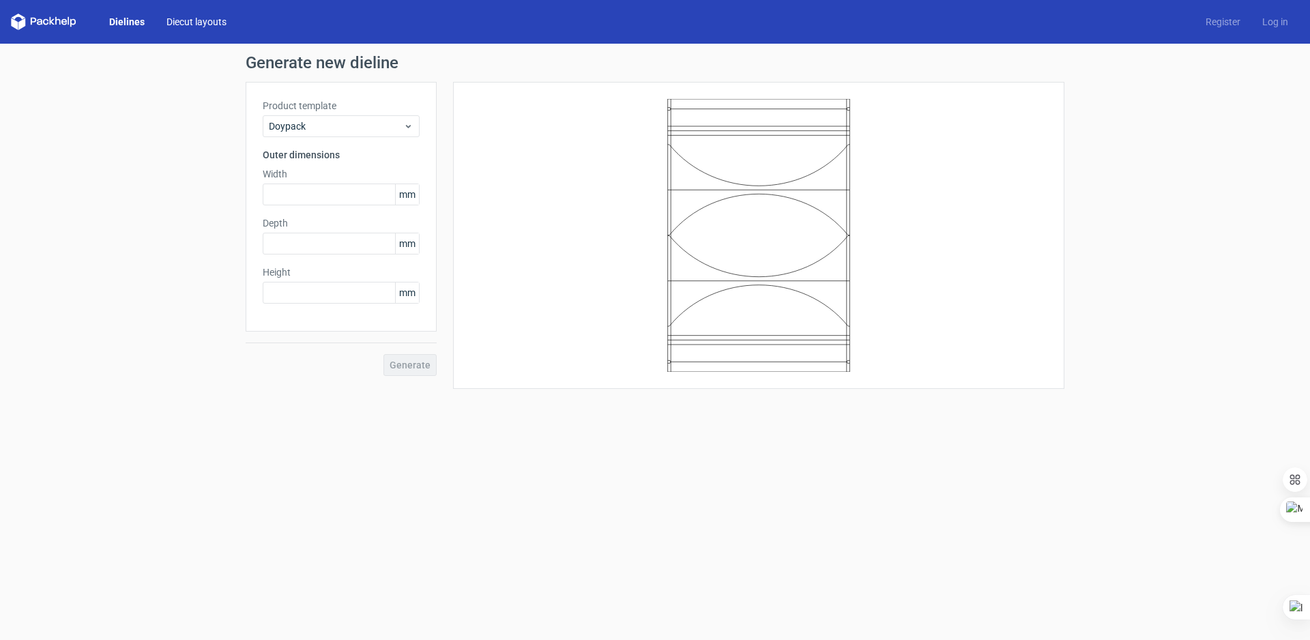
click at [220, 17] on link "Diecut layouts" at bounding box center [197, 22] width 82 height 14
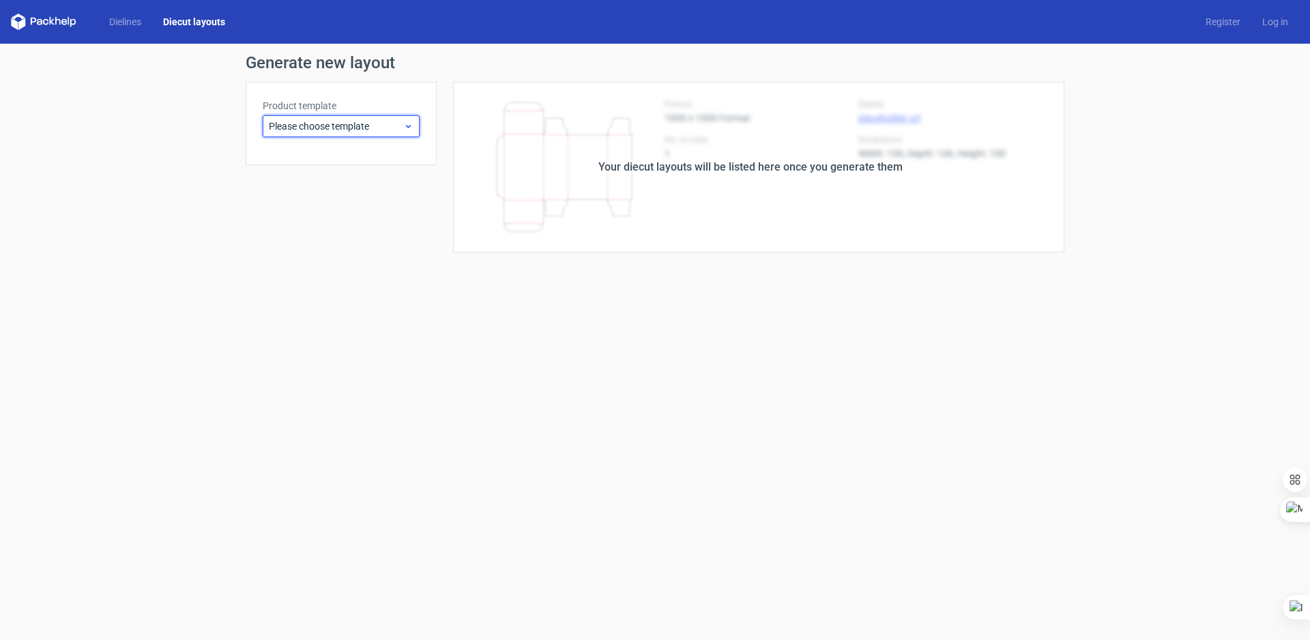
click at [328, 121] on span "Please choose template" at bounding box center [336, 126] width 134 height 14
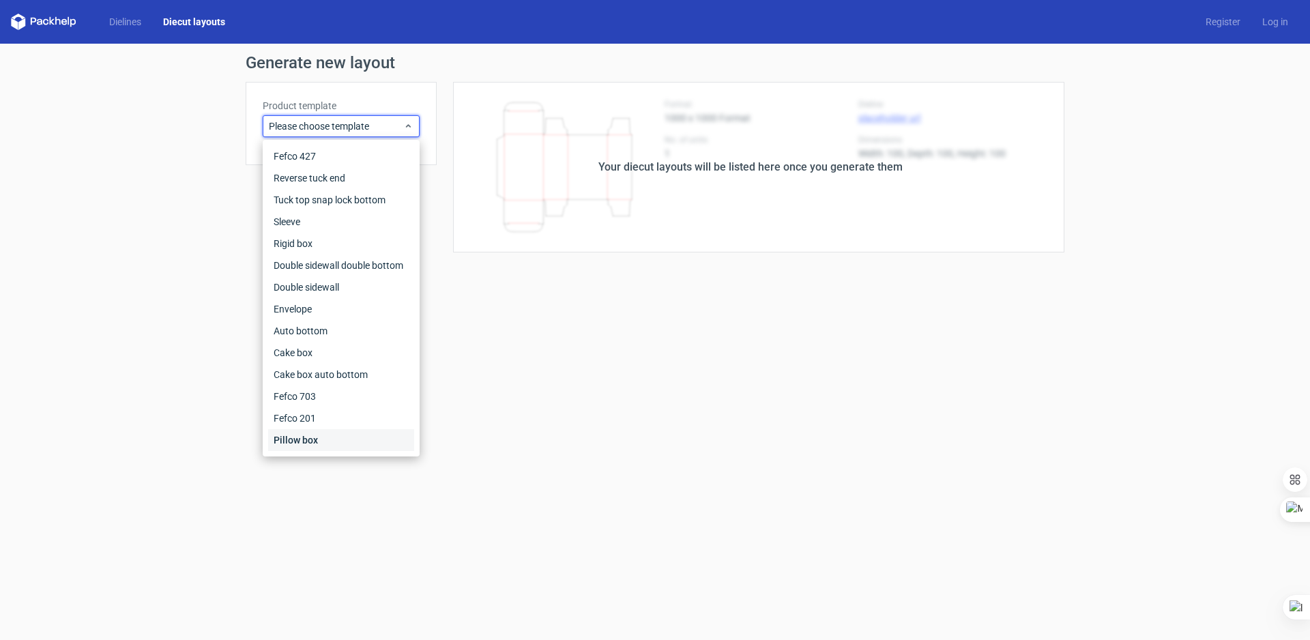
click at [291, 435] on div "Pillow box" at bounding box center [341, 440] width 146 height 22
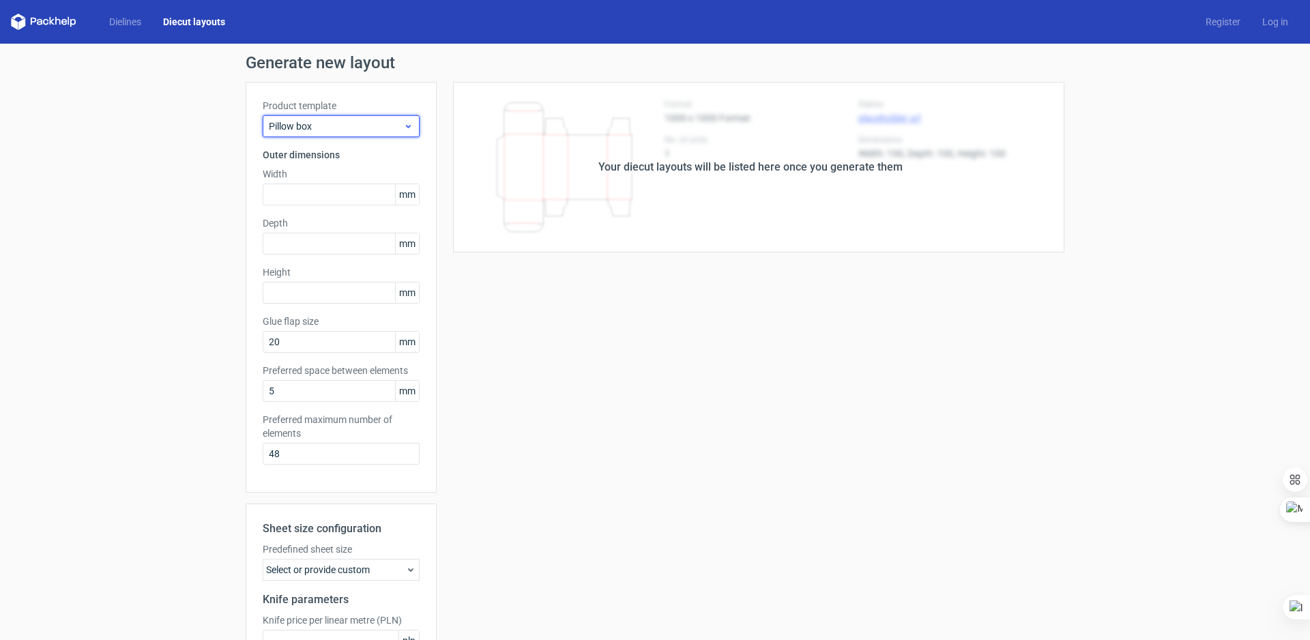
click at [326, 121] on span "Pillow box" at bounding box center [336, 126] width 134 height 14
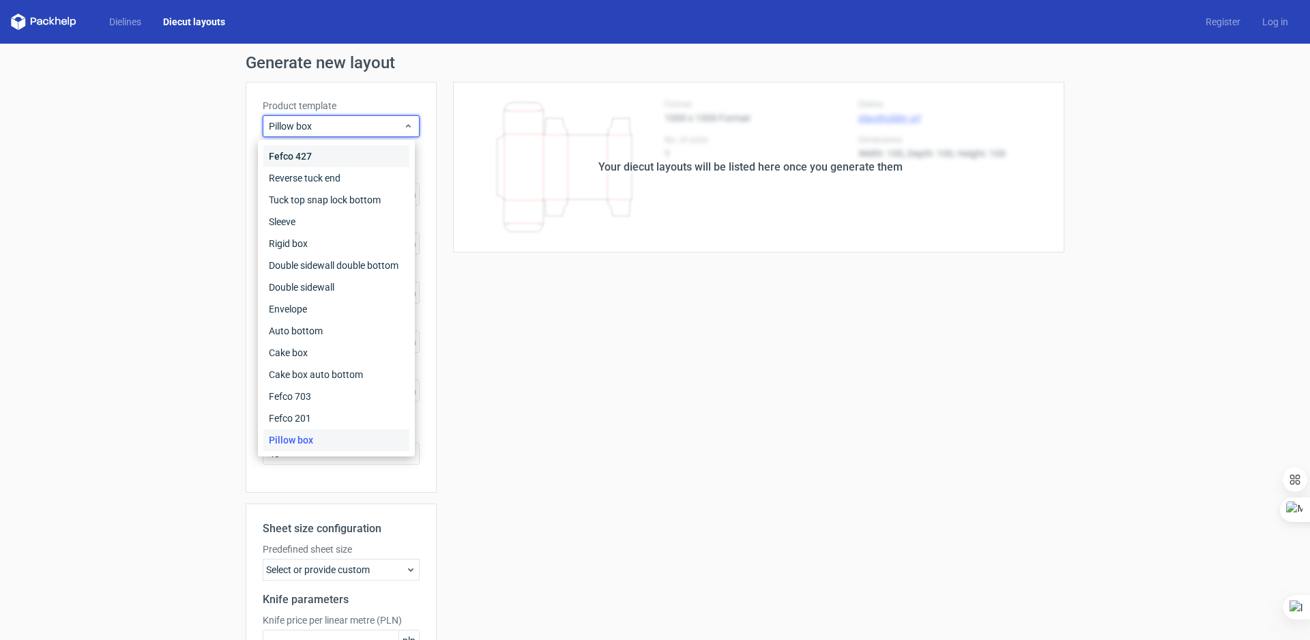
click at [306, 160] on div "Fefco 427" at bounding box center [336, 156] width 146 height 22
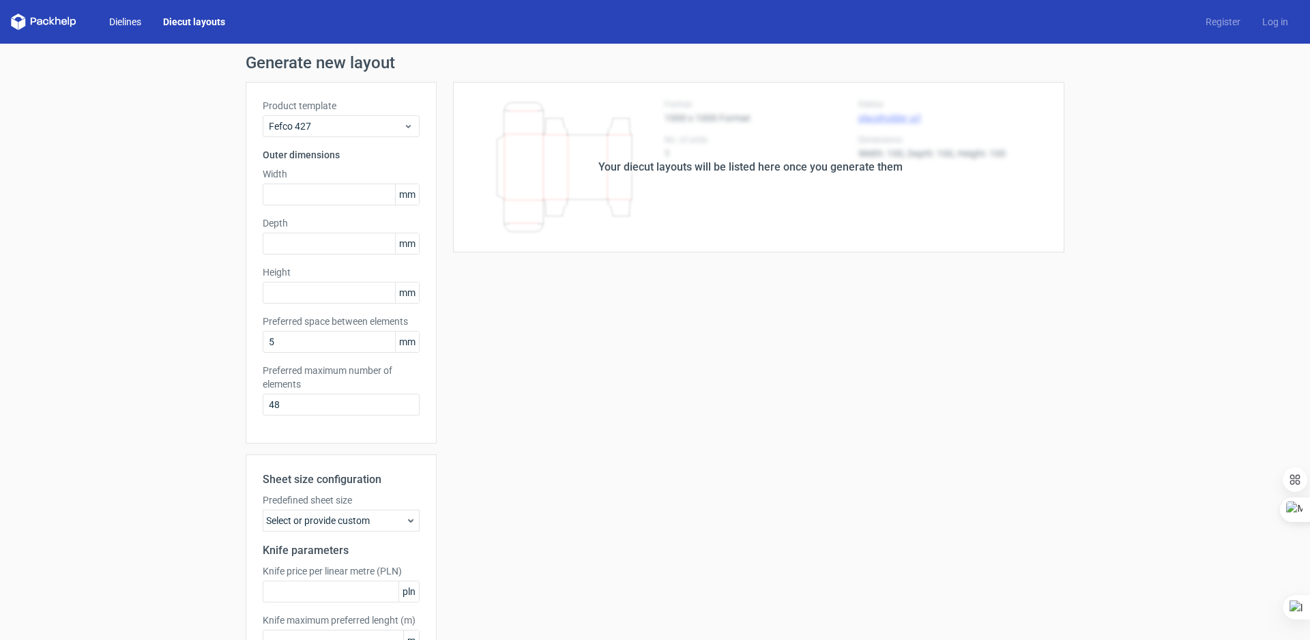
click at [129, 17] on link "Dielines" at bounding box center [125, 22] width 54 height 14
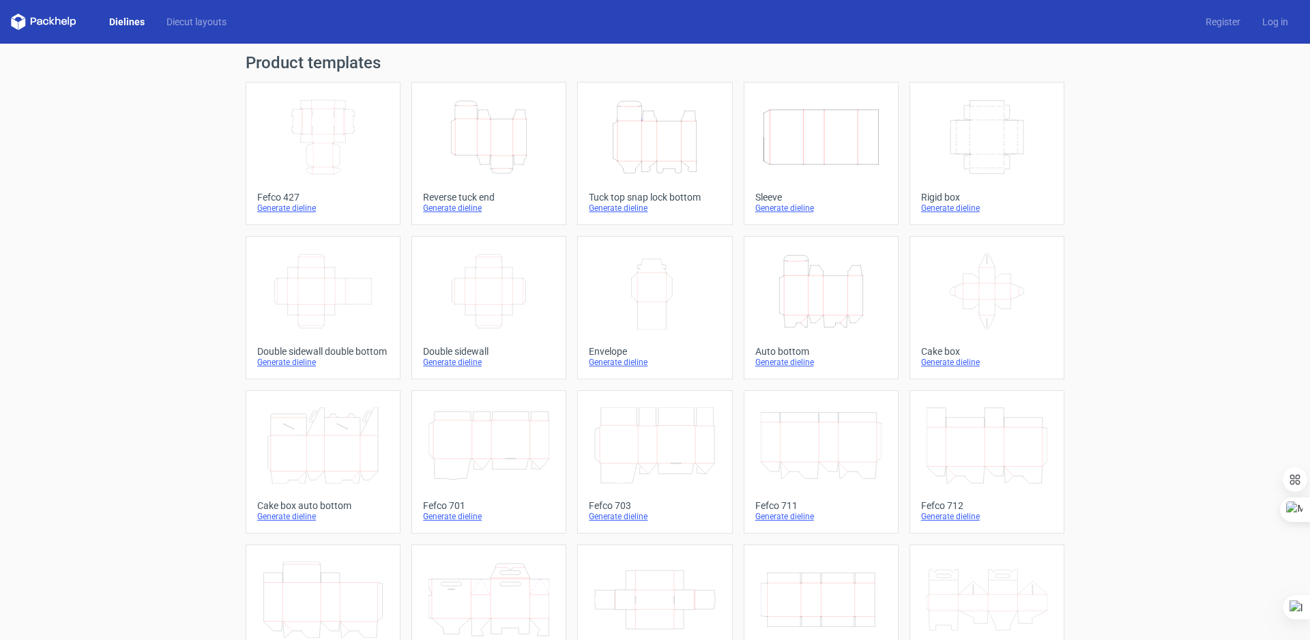
click at [1151, 285] on div "Product templates Width Depth Height Fefco 427 Generate dieline Height Depth Wi…" at bounding box center [655, 448] width 1310 height 809
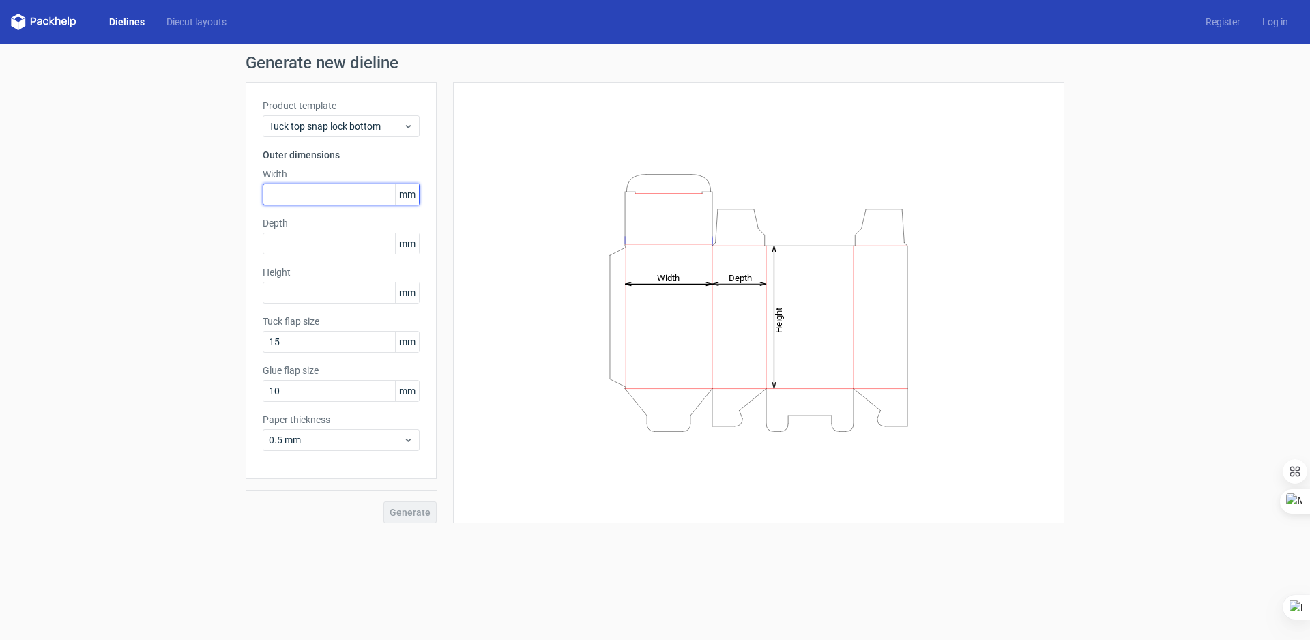
click at [294, 199] on input "text" at bounding box center [341, 195] width 157 height 22
type input "185"
type input "75"
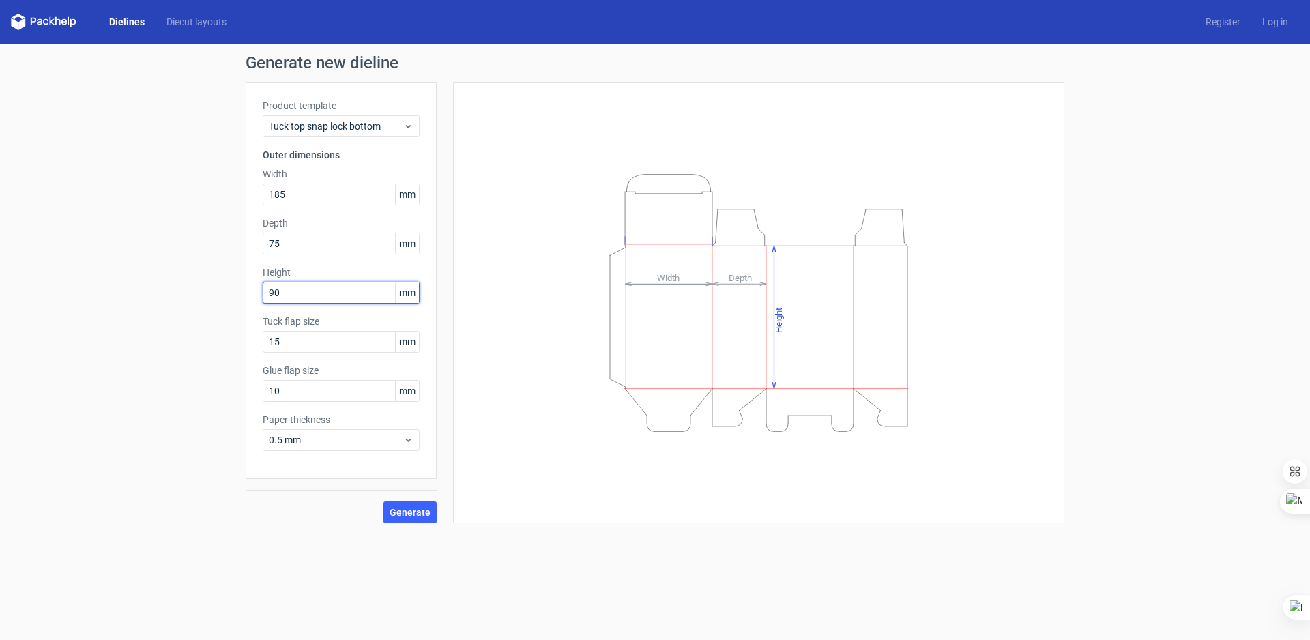
type input "90"
click at [193, 364] on div "Generate new dieline Product template Tuck top snap lock bottom Outer dimension…" at bounding box center [655, 289] width 1310 height 491
click at [406, 511] on span "Generate" at bounding box center [410, 513] width 41 height 10
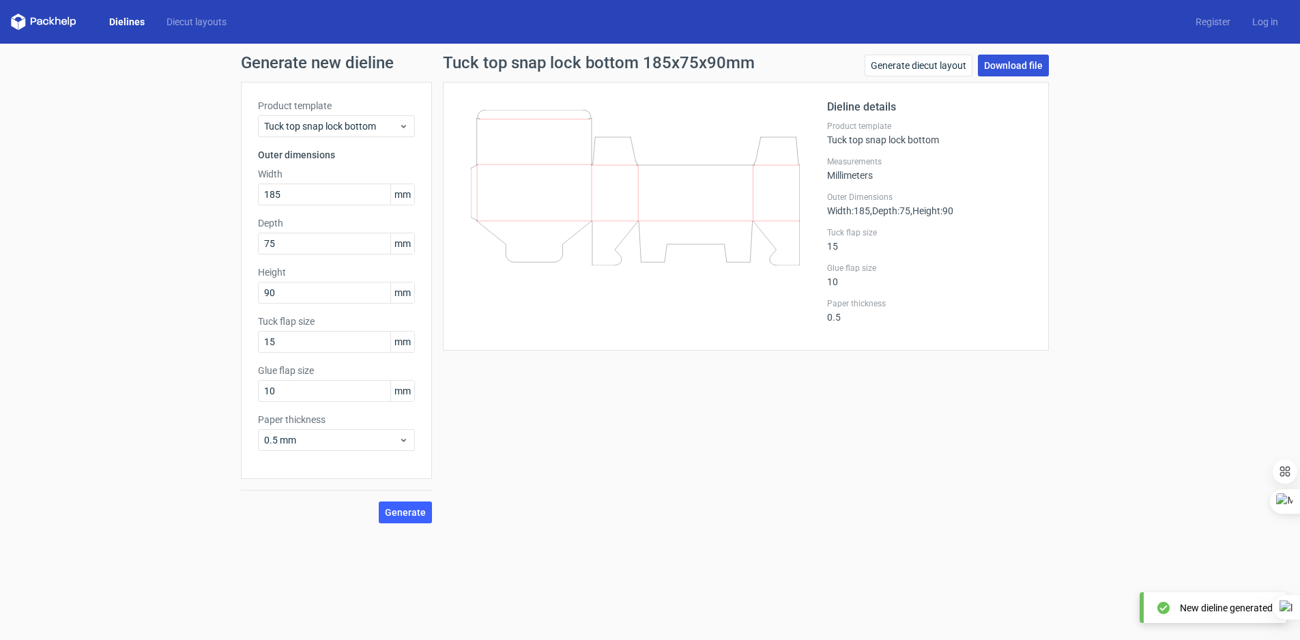
click at [990, 64] on link "Download file" at bounding box center [1013, 66] width 71 height 22
